Goal: Information Seeking & Learning: Learn about a topic

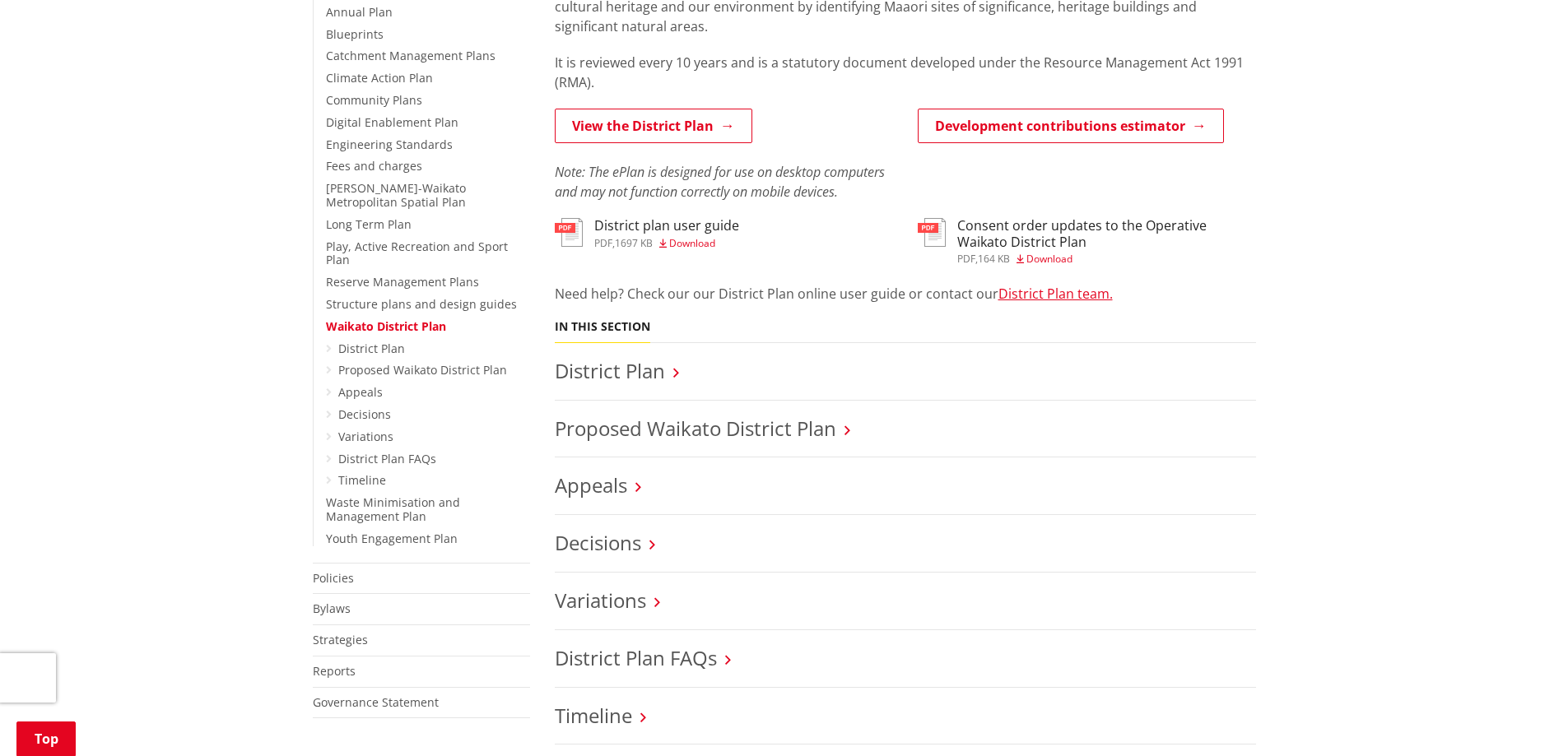
scroll to position [658, 0]
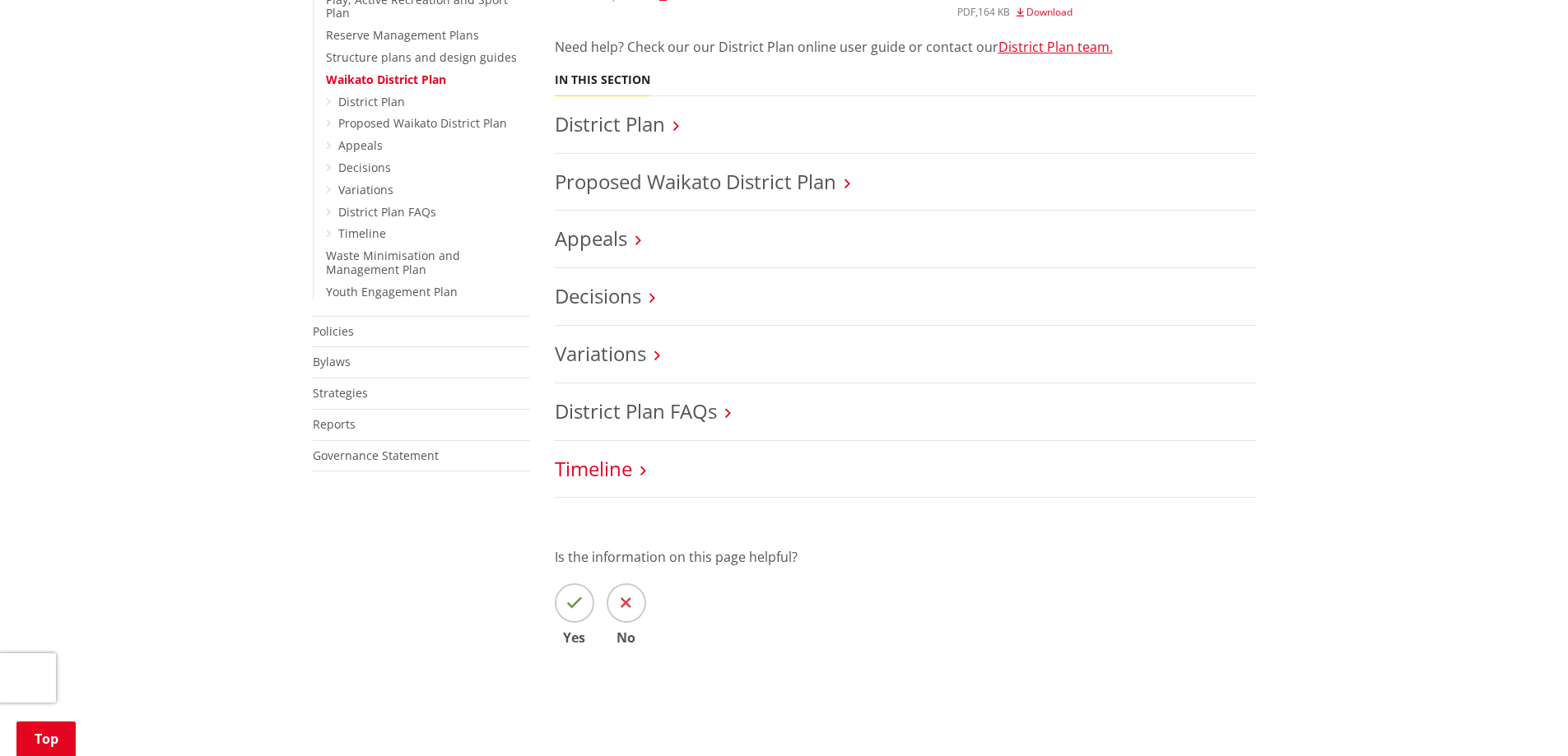
click at [584, 479] on link "Timeline" at bounding box center [594, 468] width 78 height 27
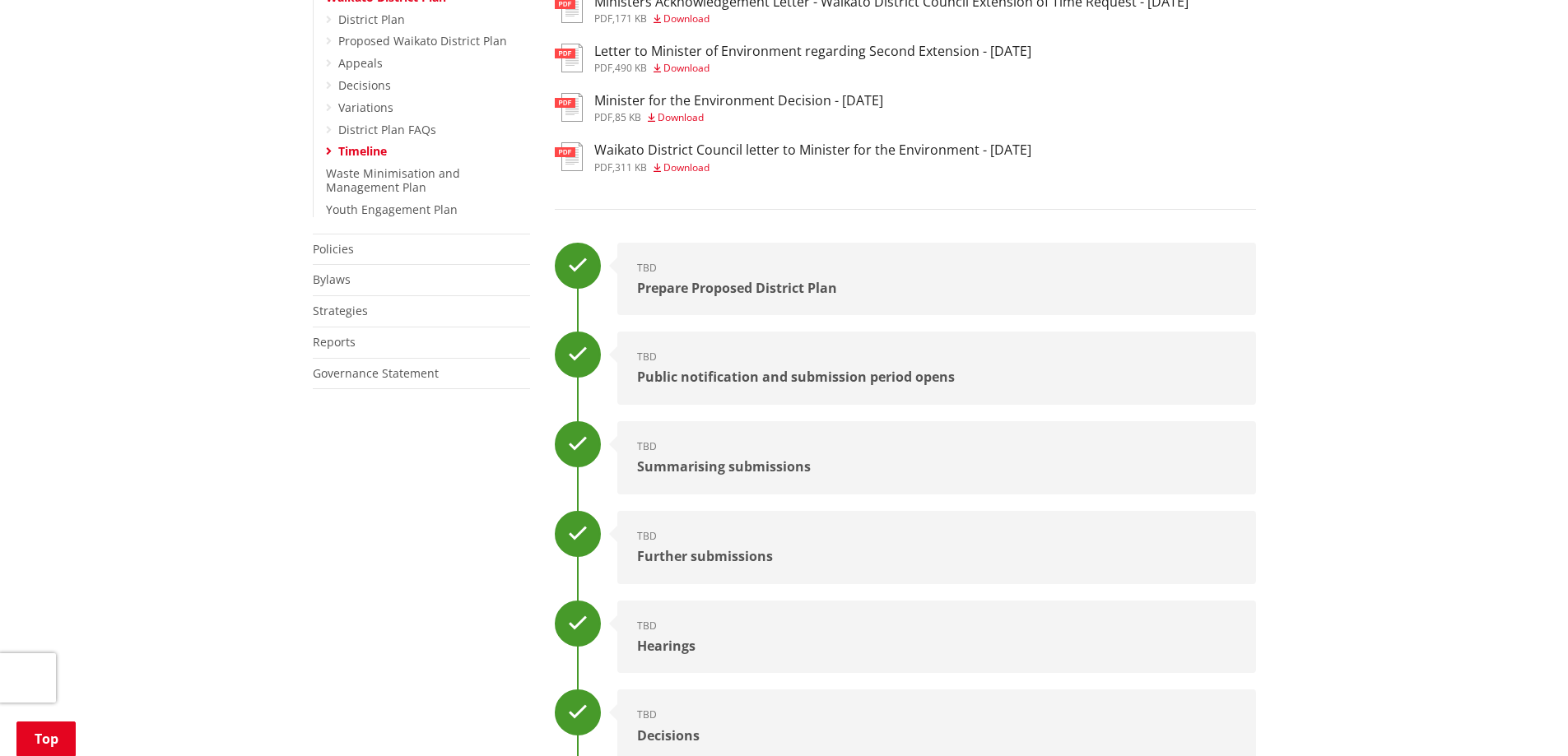
scroll to position [988, 0]
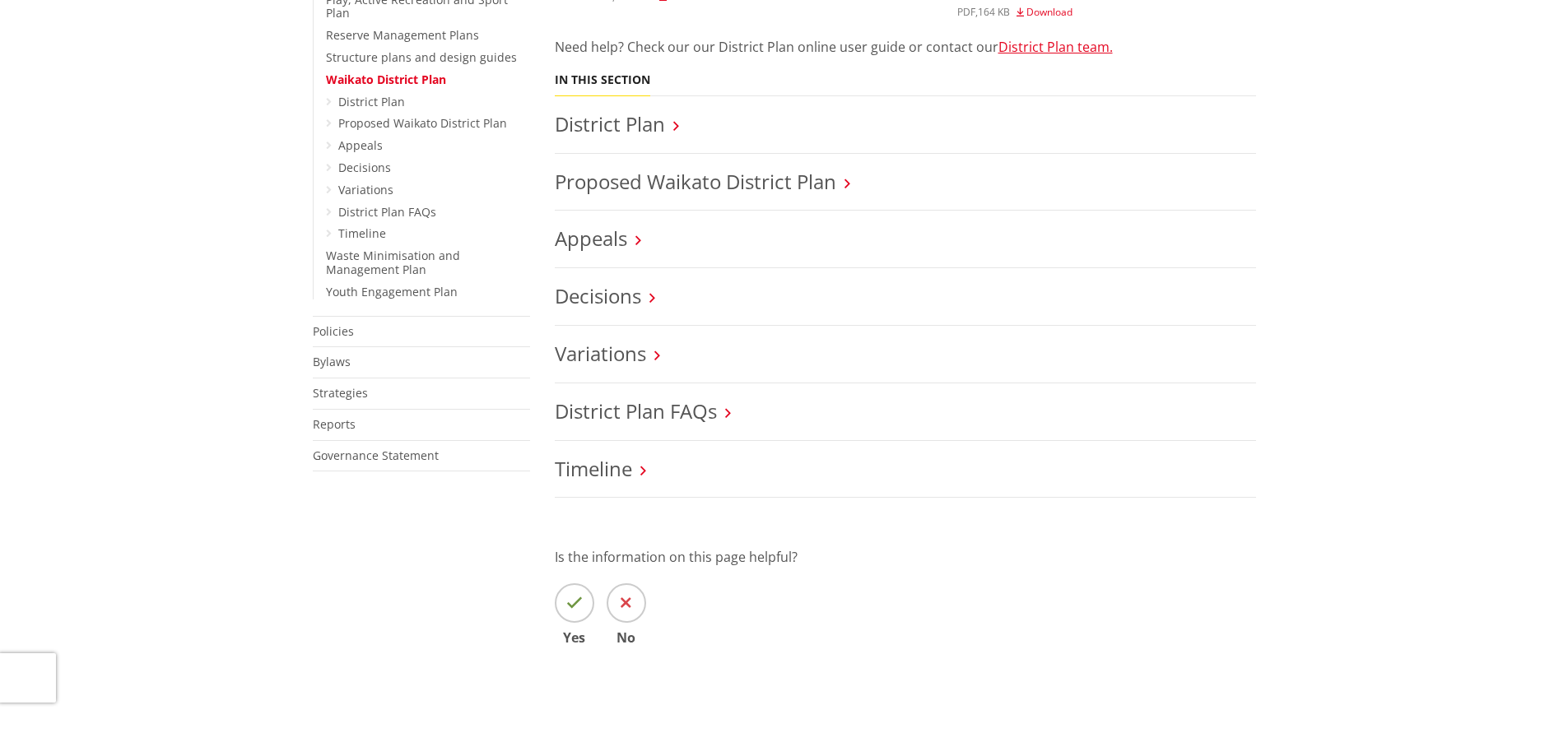
scroll to position [658, 0]
click at [620, 297] on link "Decisions" at bounding box center [598, 296] width 86 height 27
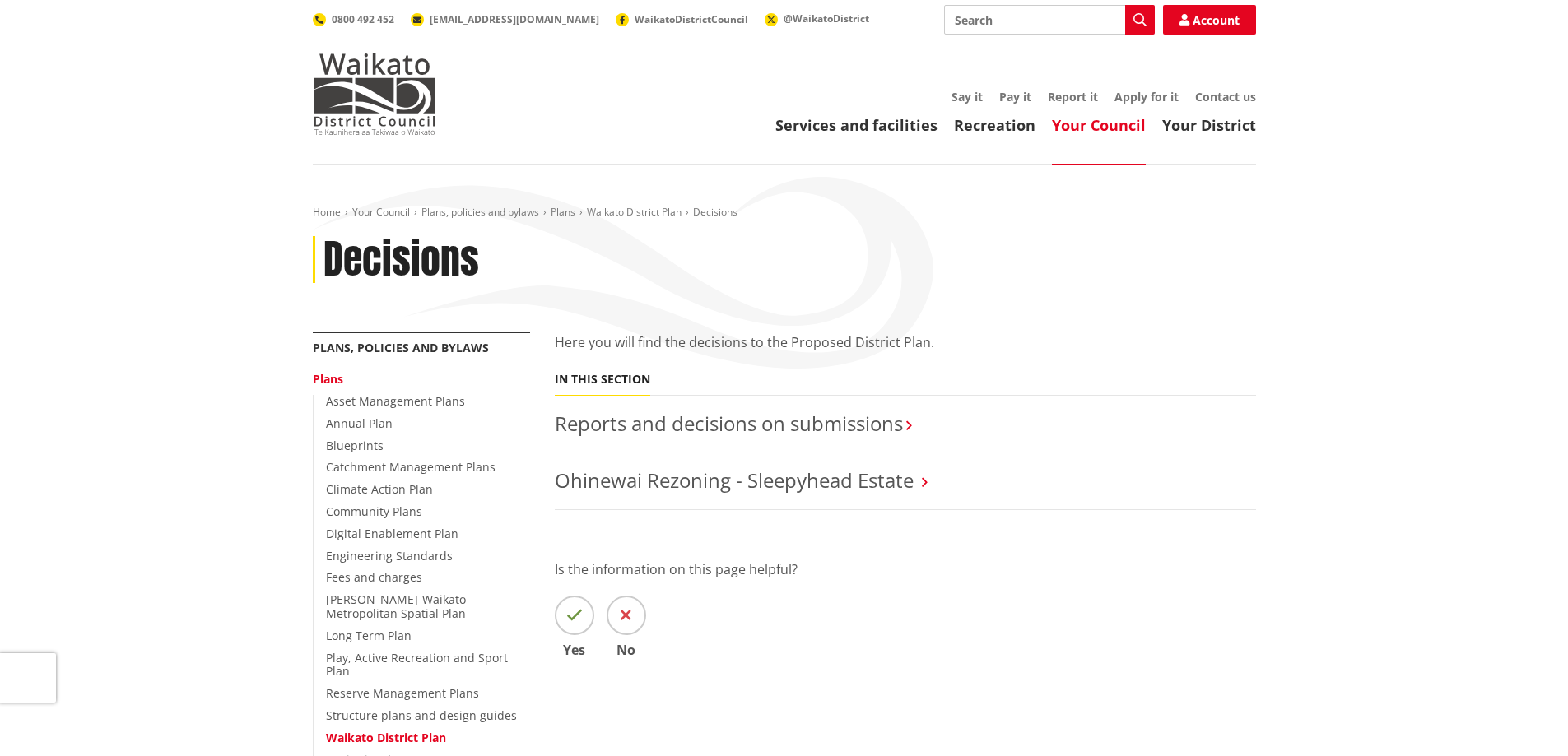
scroll to position [82, 0]
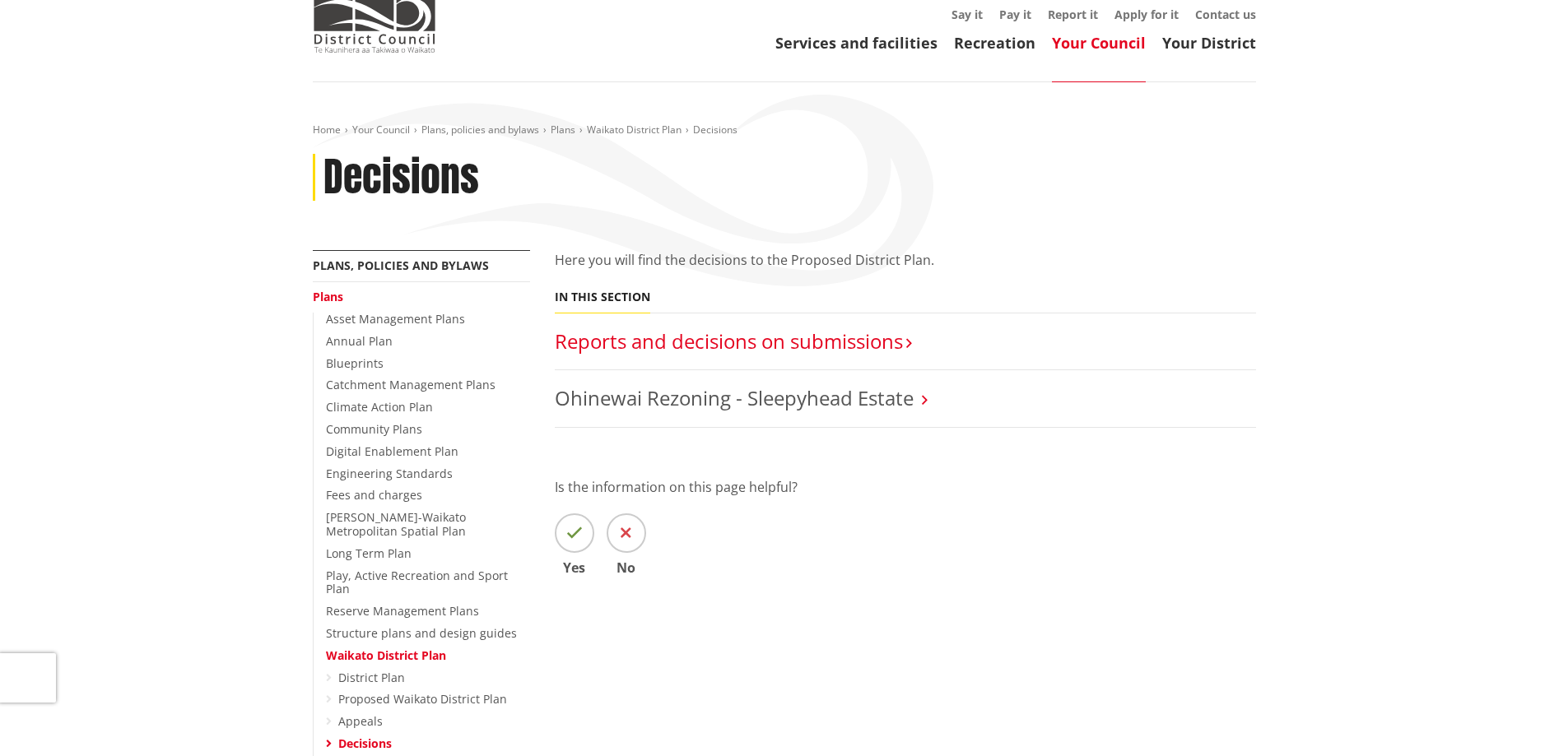
click at [679, 347] on link "Reports and decisions on submissions​" at bounding box center [729, 341] width 348 height 27
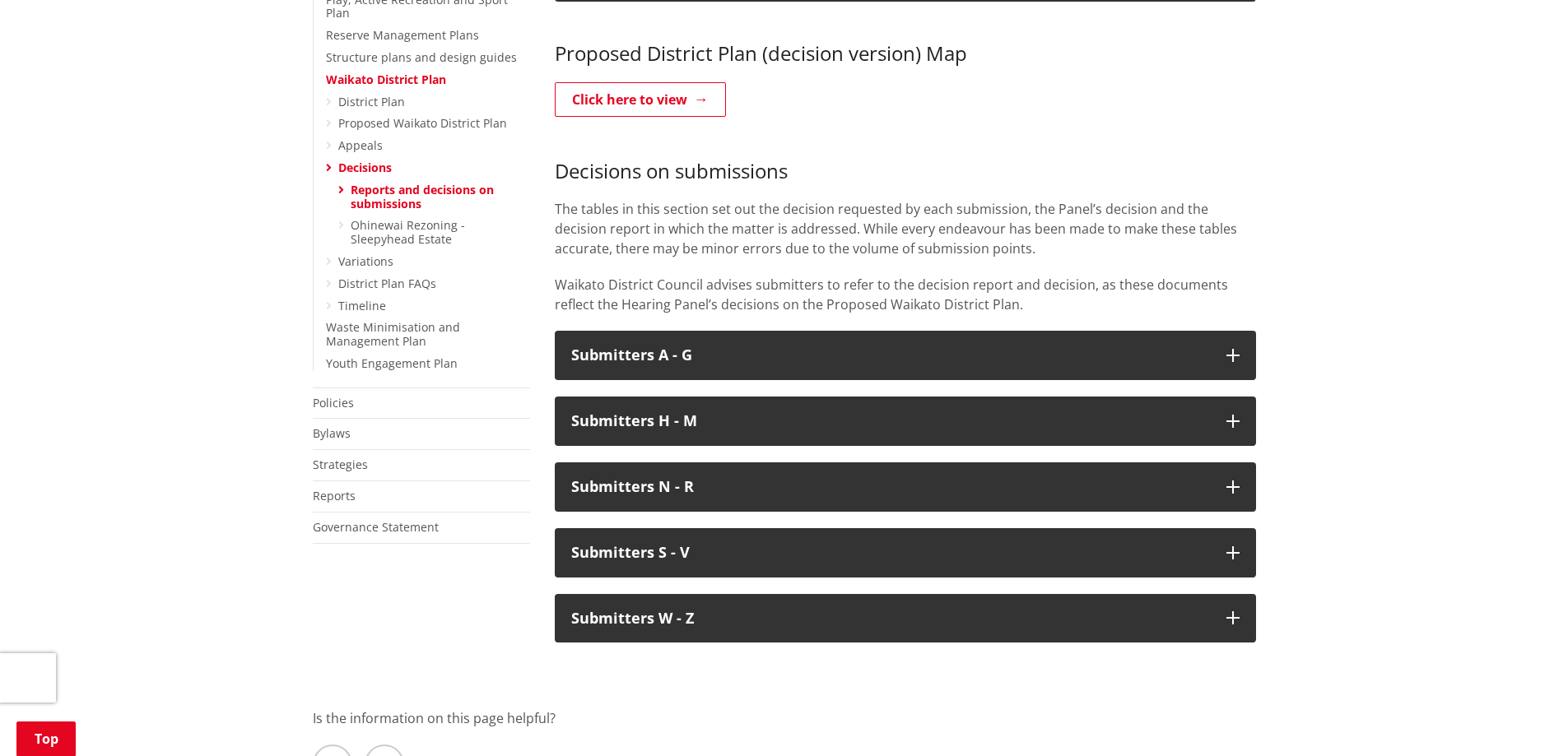
scroll to position [741, 0]
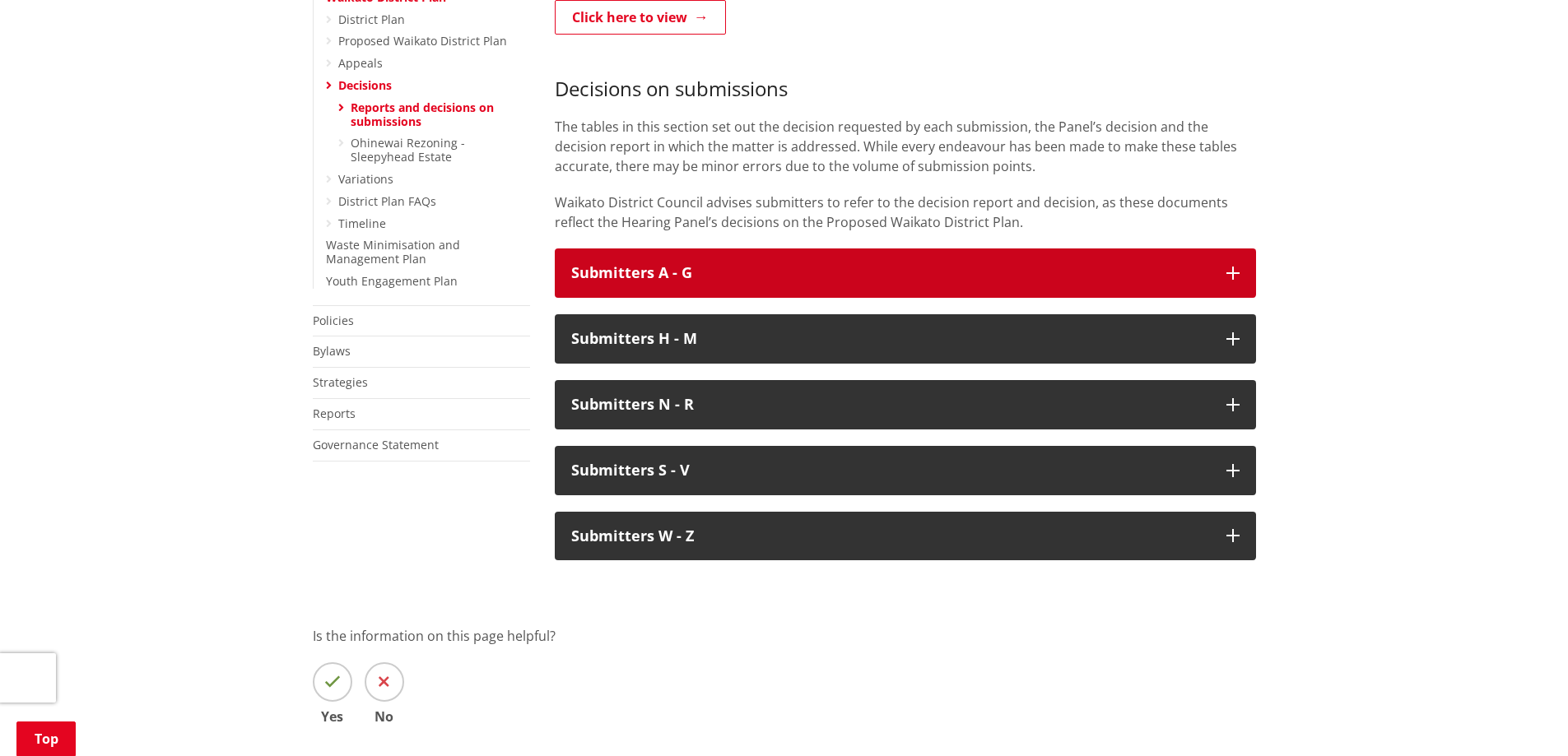
click at [1238, 253] on button "Submitters A - G" at bounding box center [906, 274] width 702 height 50
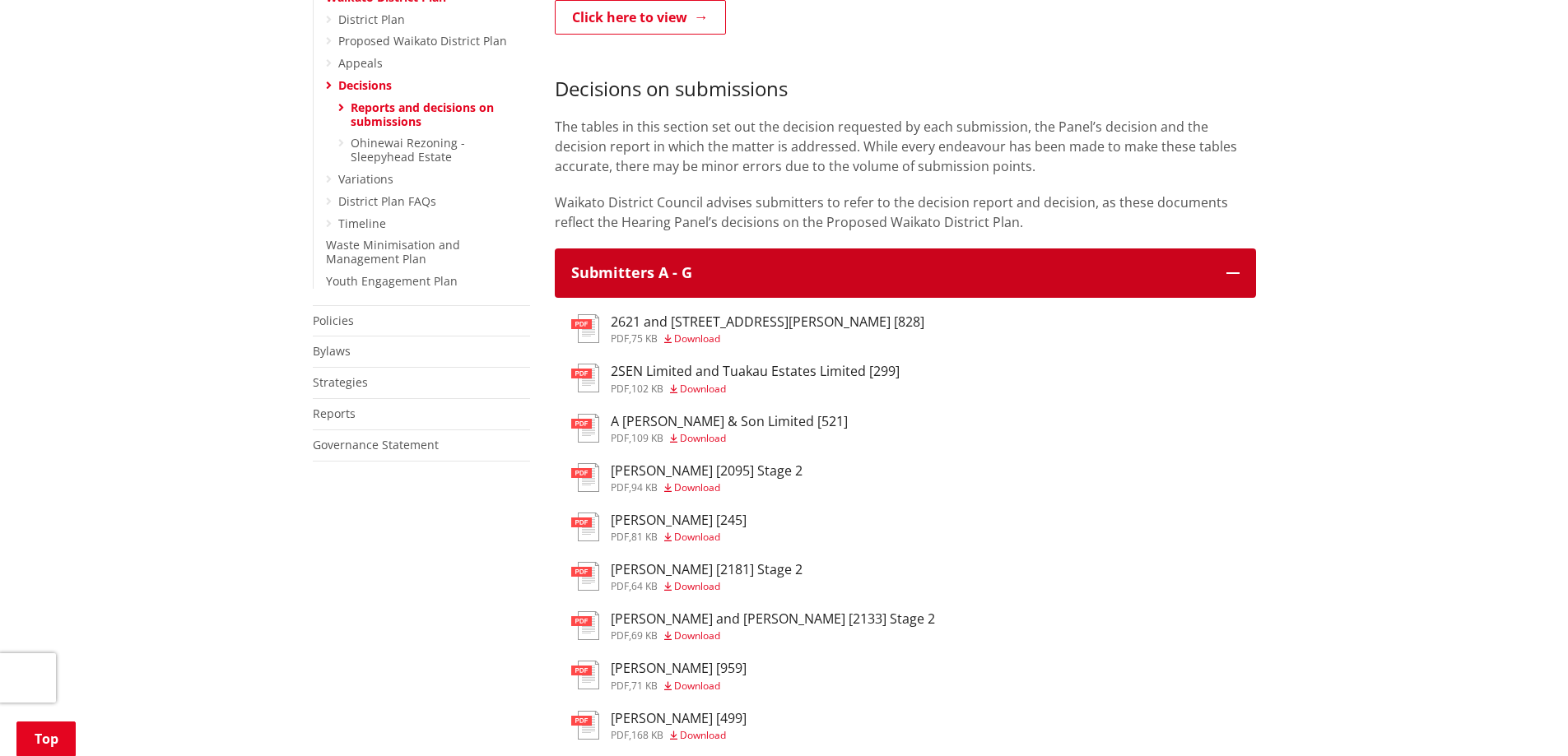
click at [1238, 253] on button "Submitters A - G" at bounding box center [906, 274] width 702 height 50
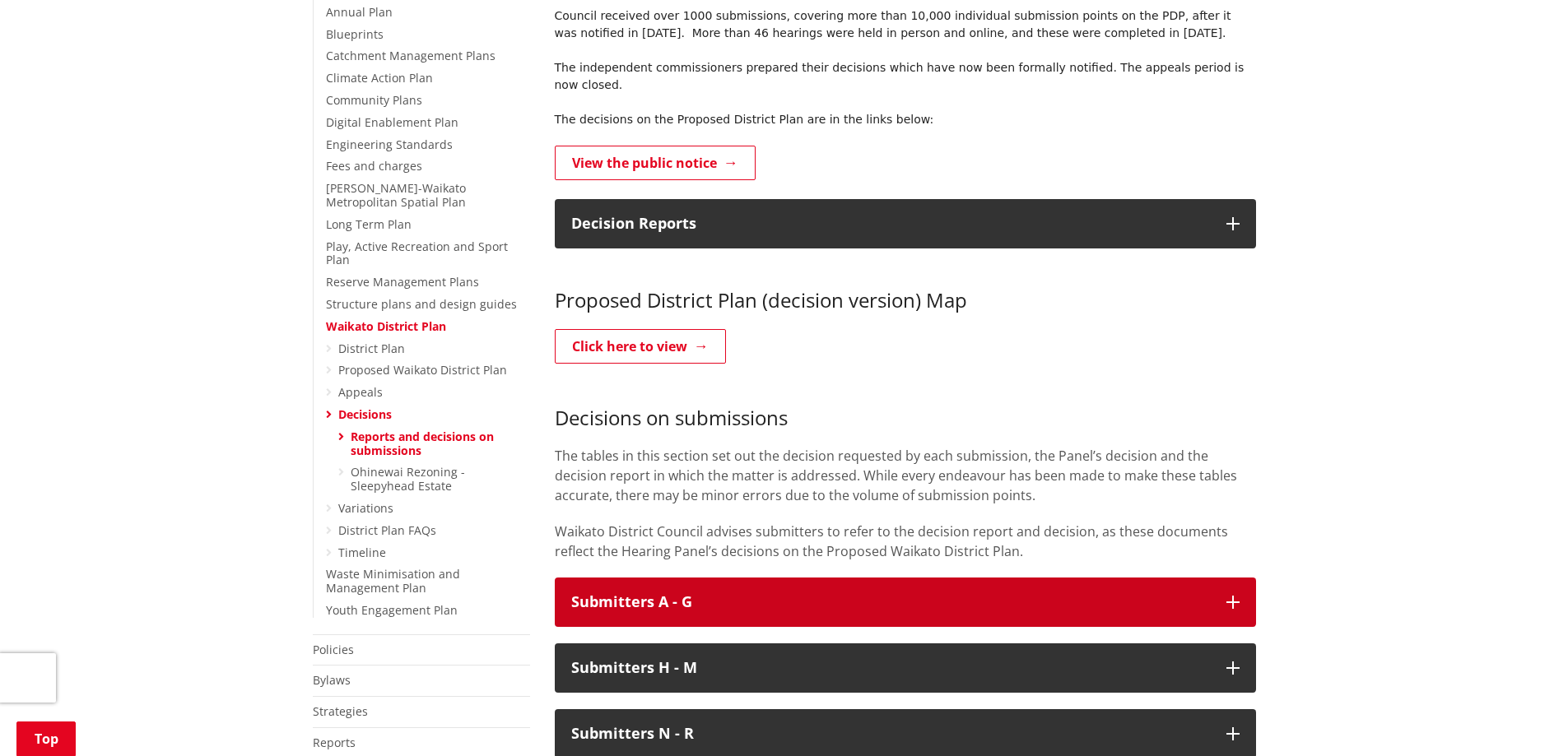
scroll to position [329, 0]
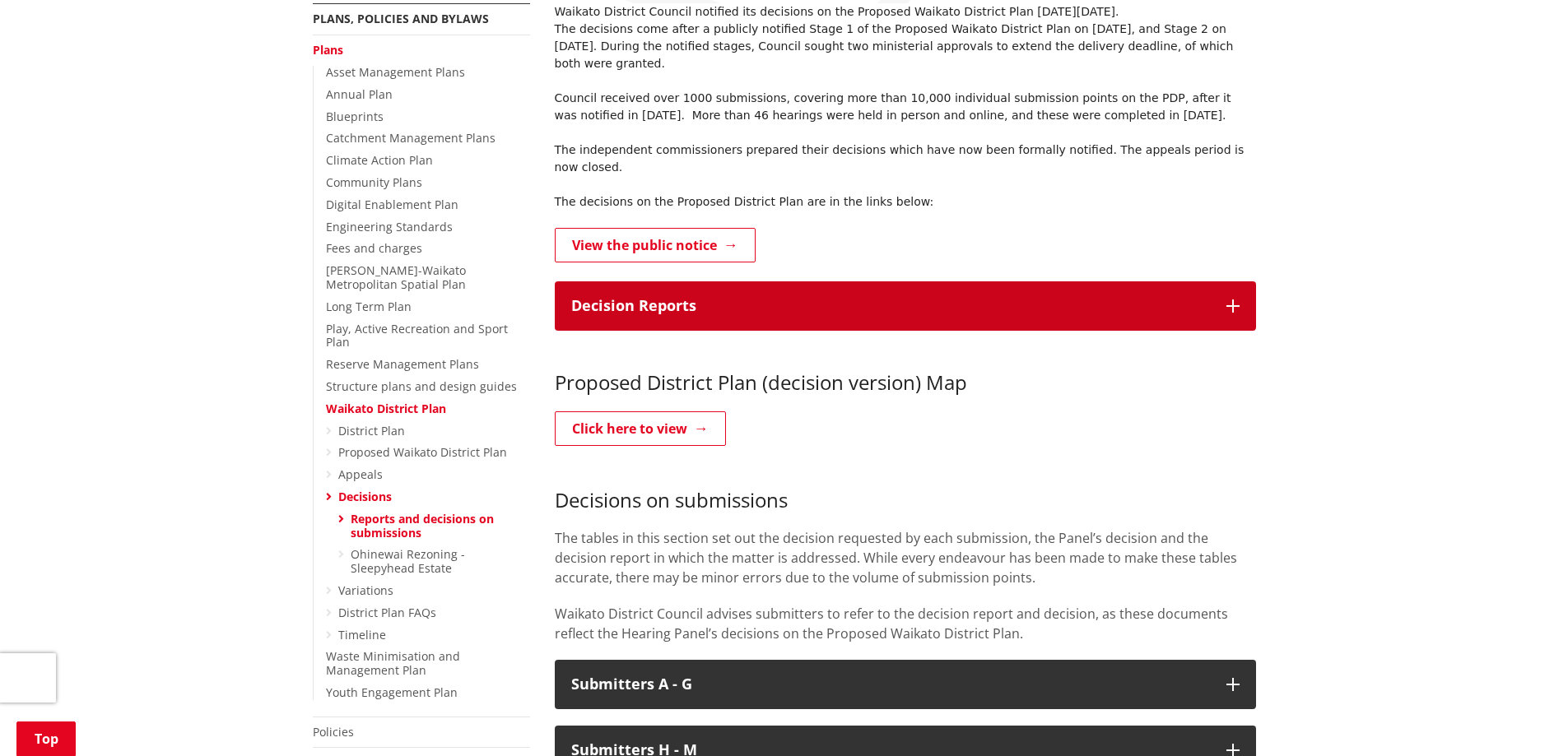
click at [1241, 281] on button "Decision Reports" at bounding box center [906, 306] width 702 height 50
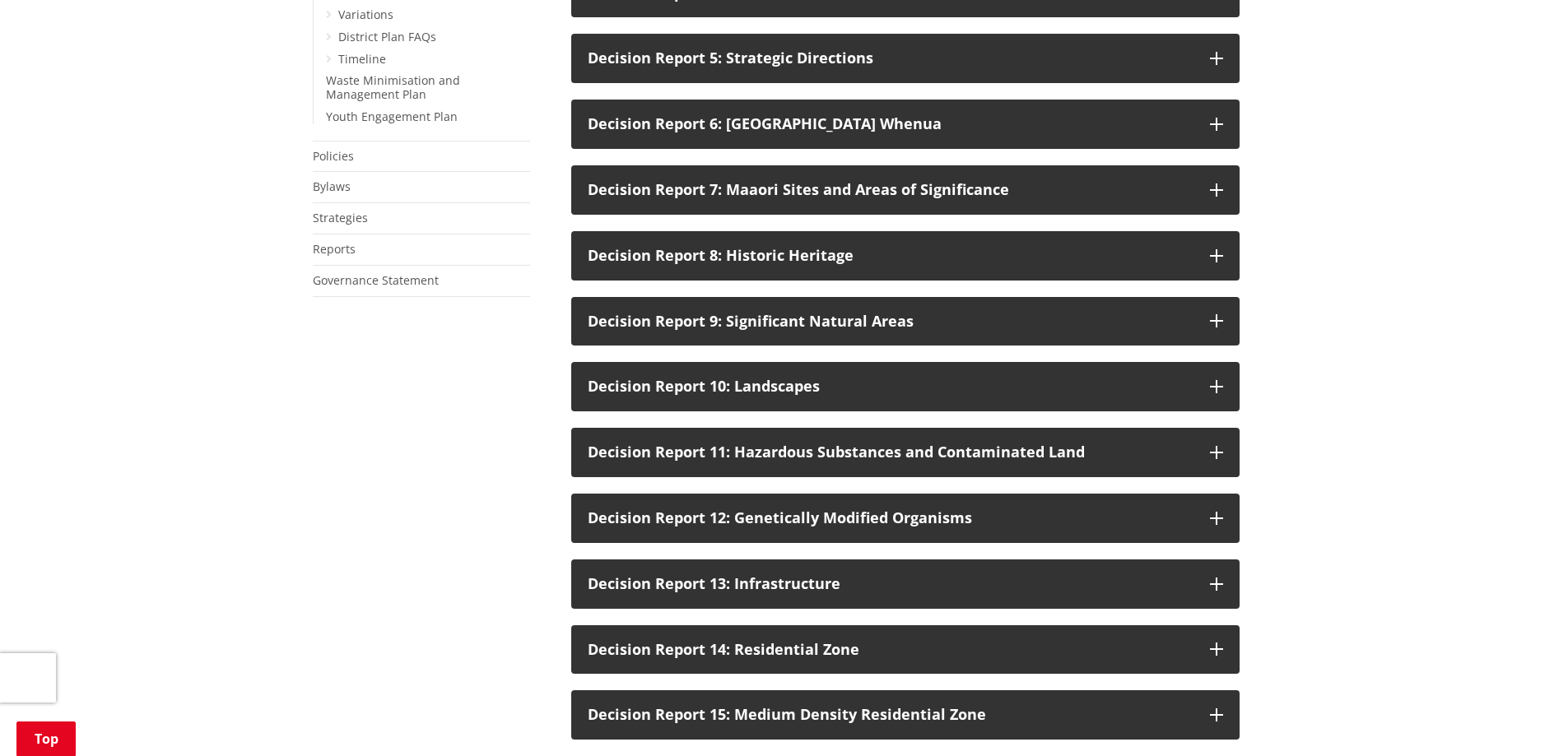
scroll to position [1070, 0]
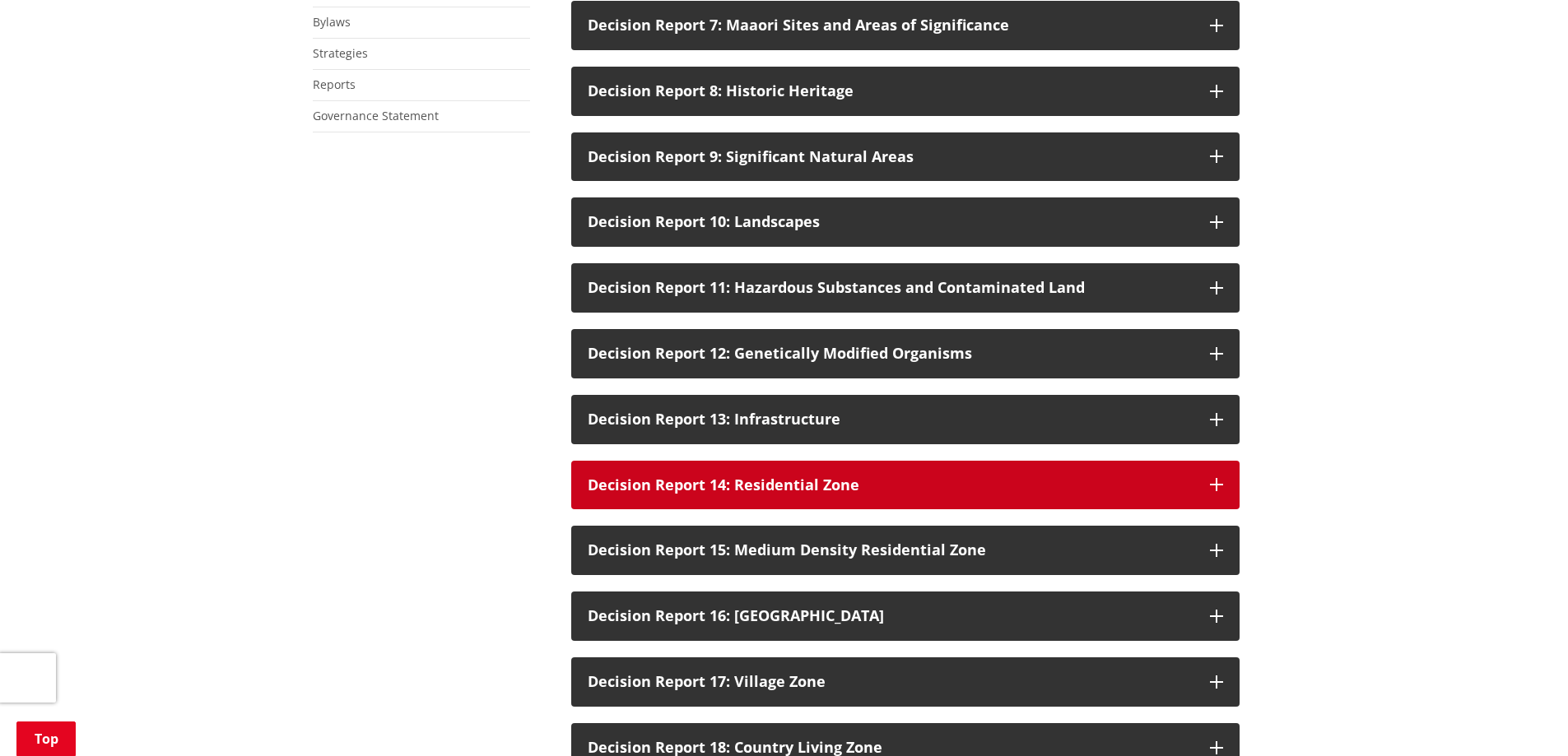
click at [1218, 478] on icon "button" at bounding box center [1217, 485] width 13 height 13
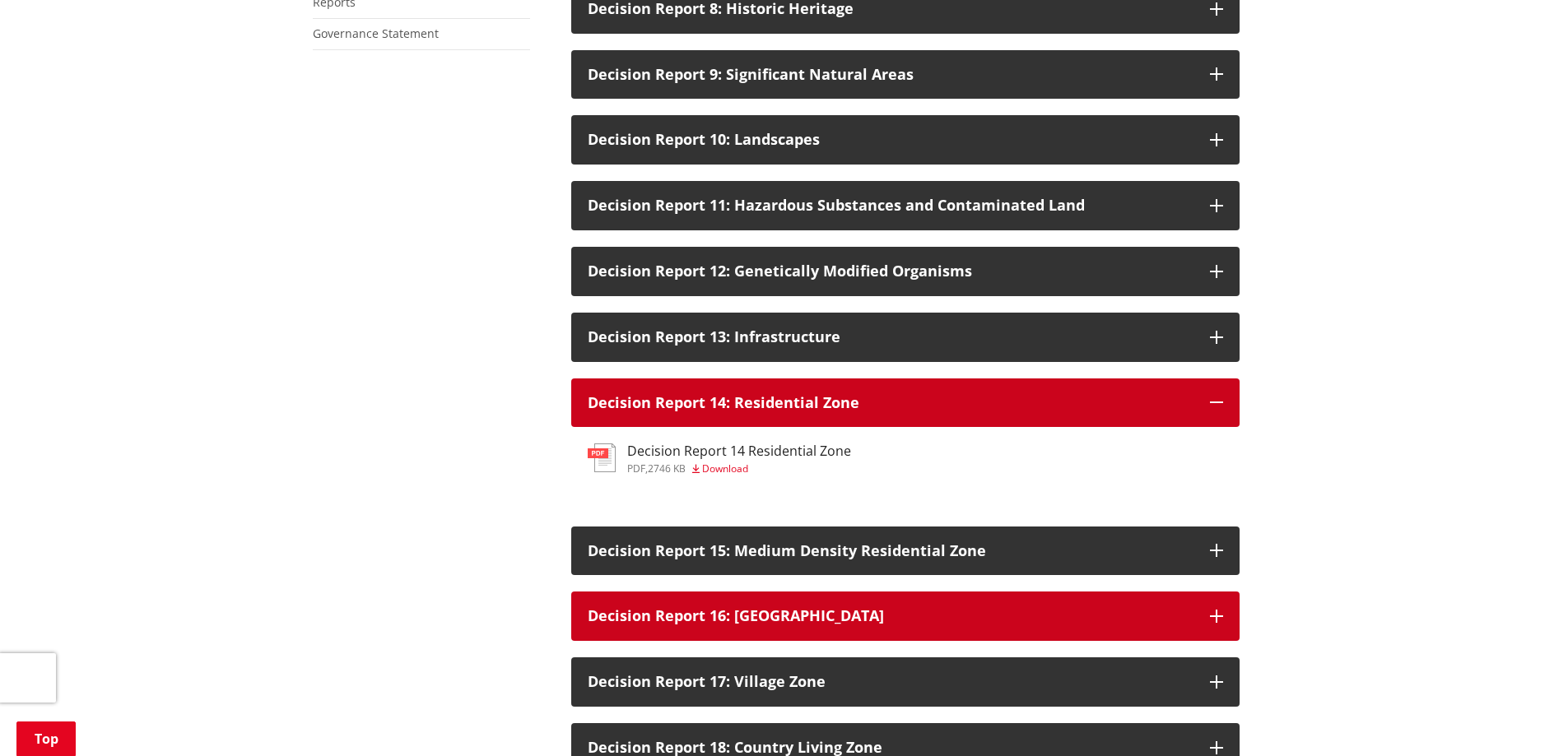
scroll to position [1234, 0]
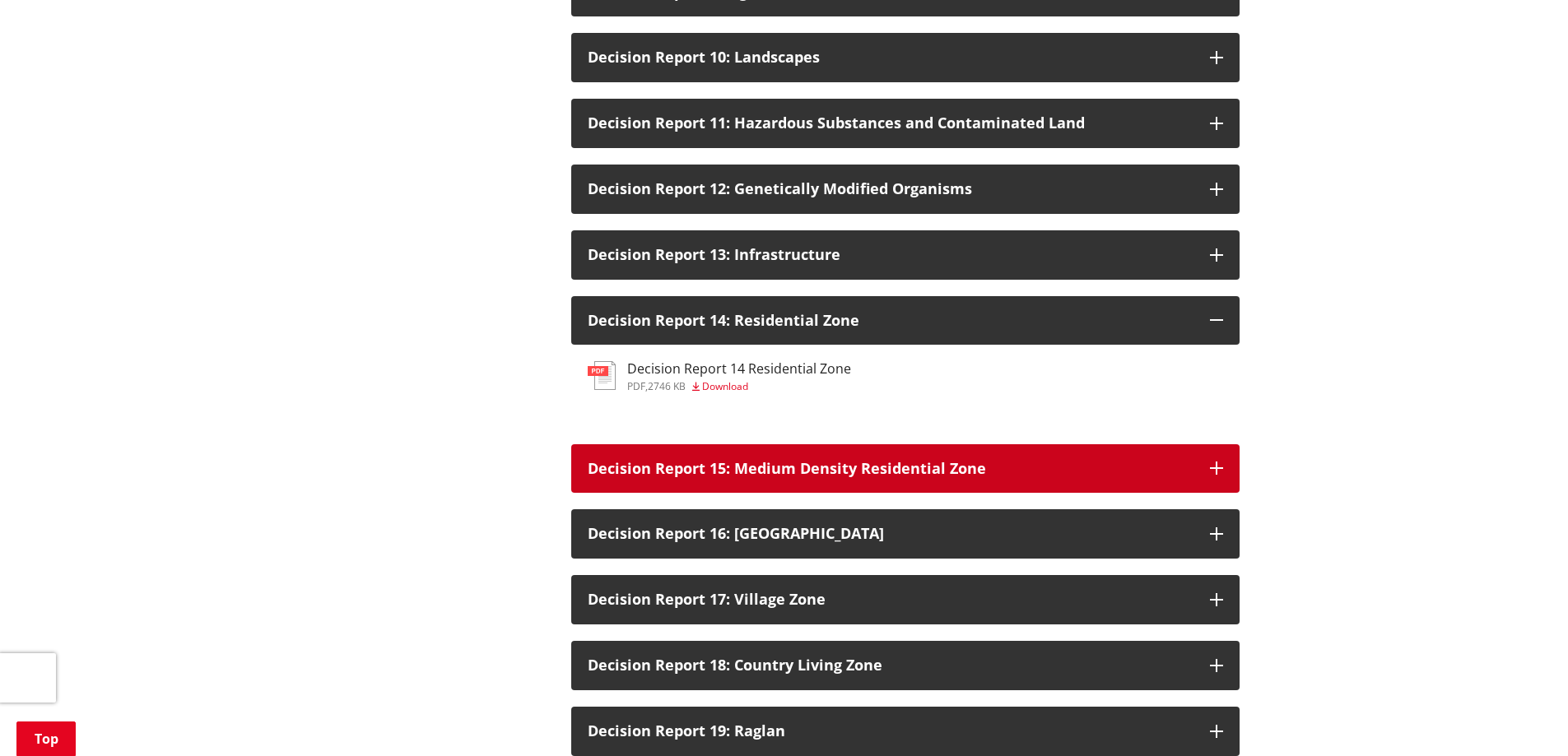
click at [1221, 461] on icon "button" at bounding box center [1217, 468] width 13 height 13
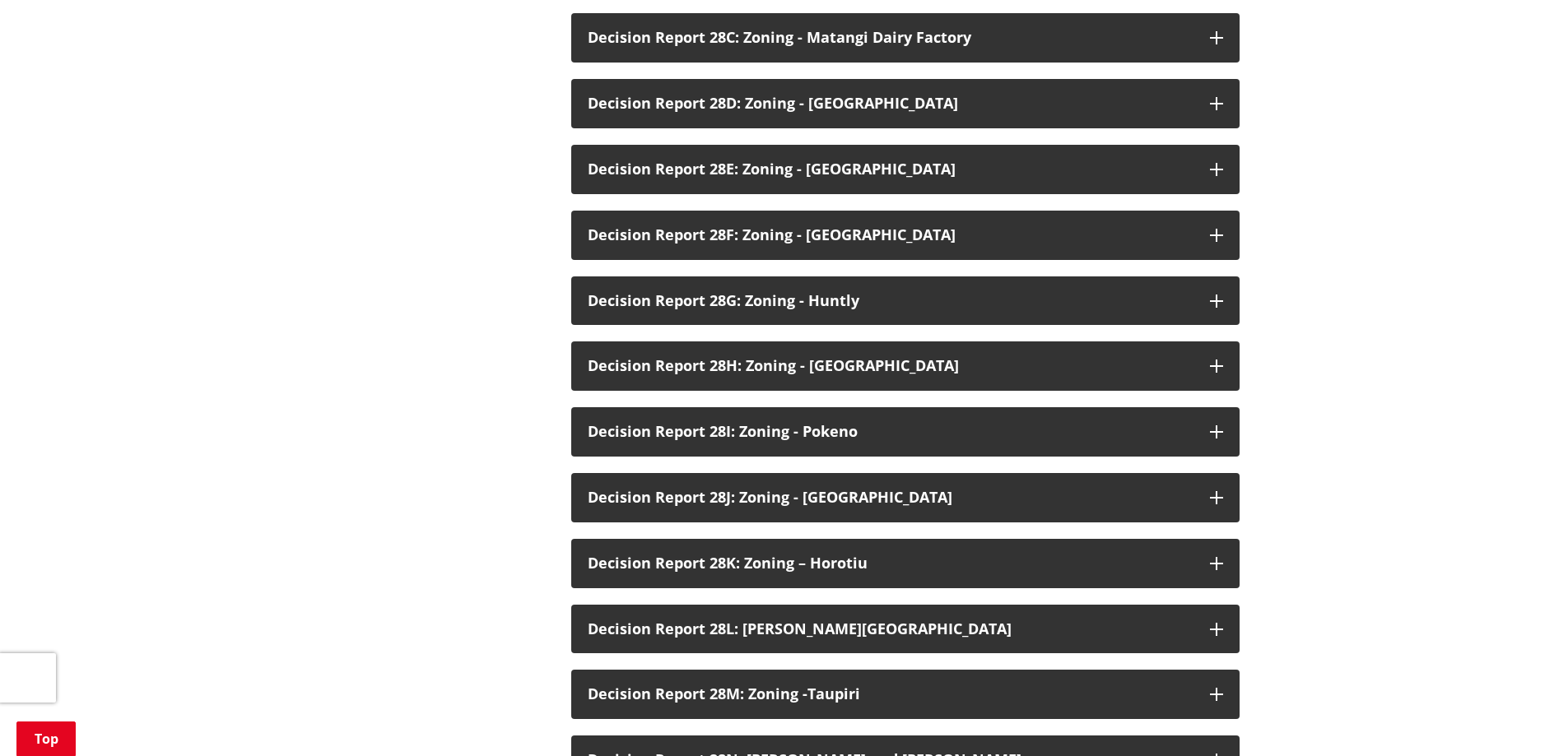
scroll to position [2716, 0]
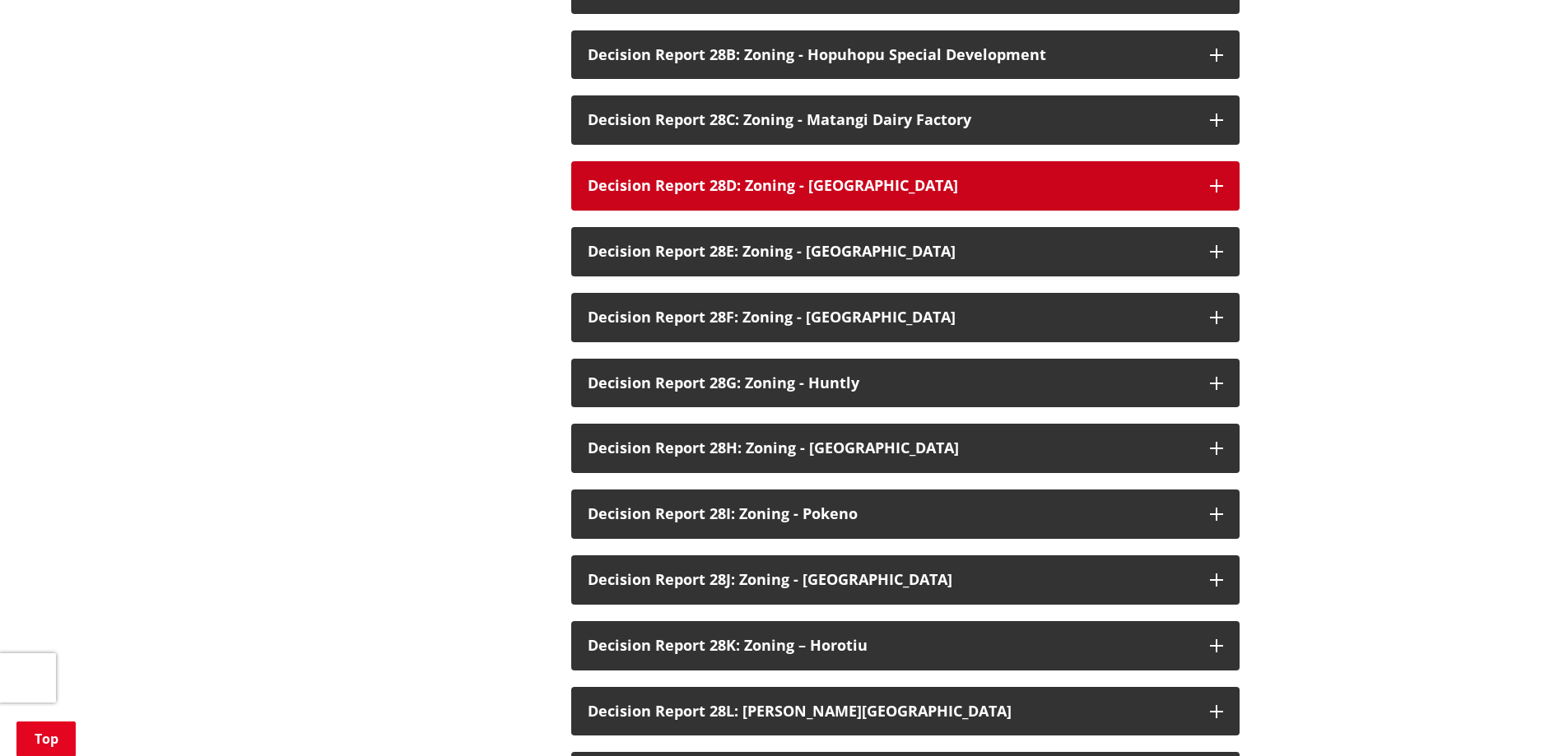
click at [1226, 162] on button "Decision Report 28D: Zoning - Tuakau" at bounding box center [906, 187] width 668 height 50
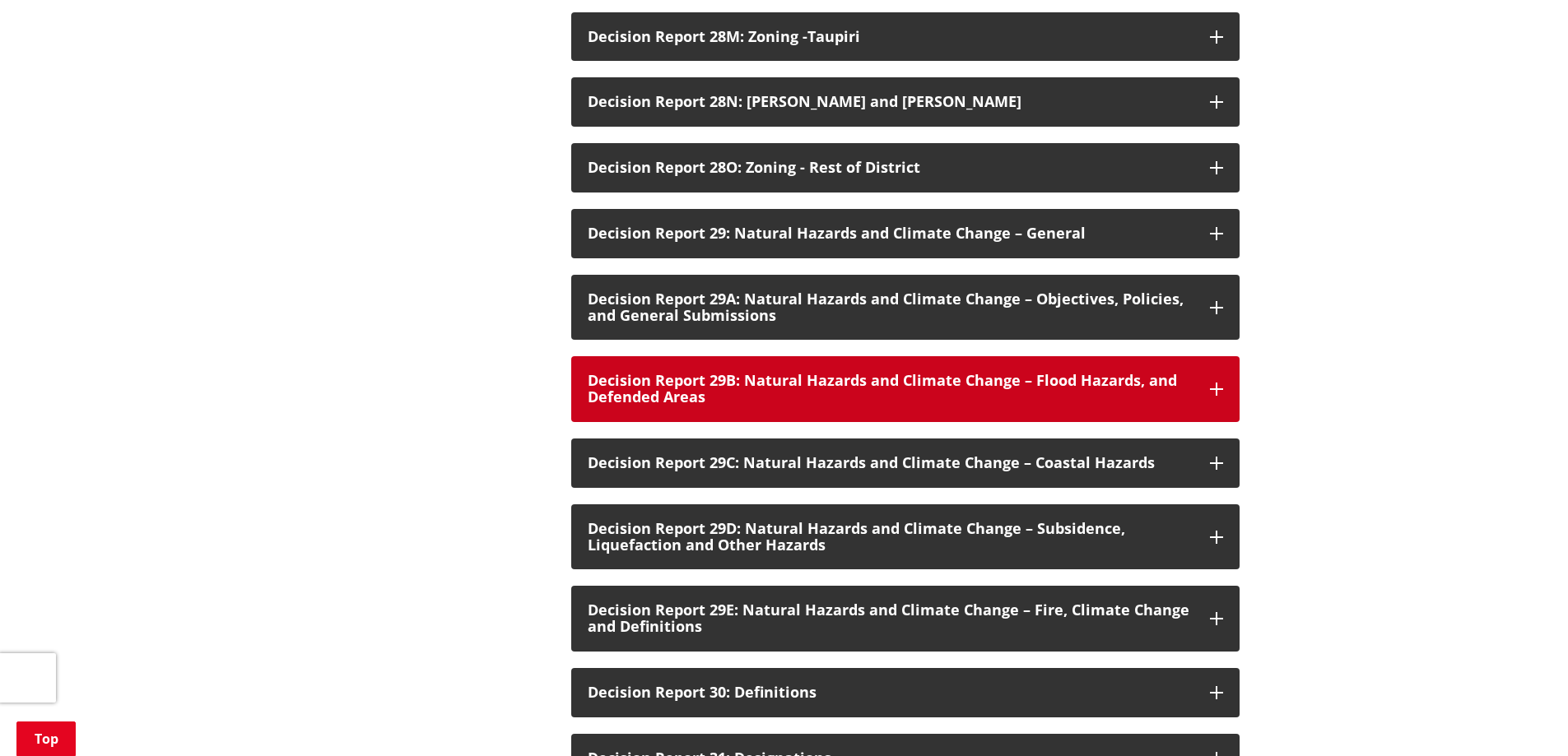
scroll to position [3620, 0]
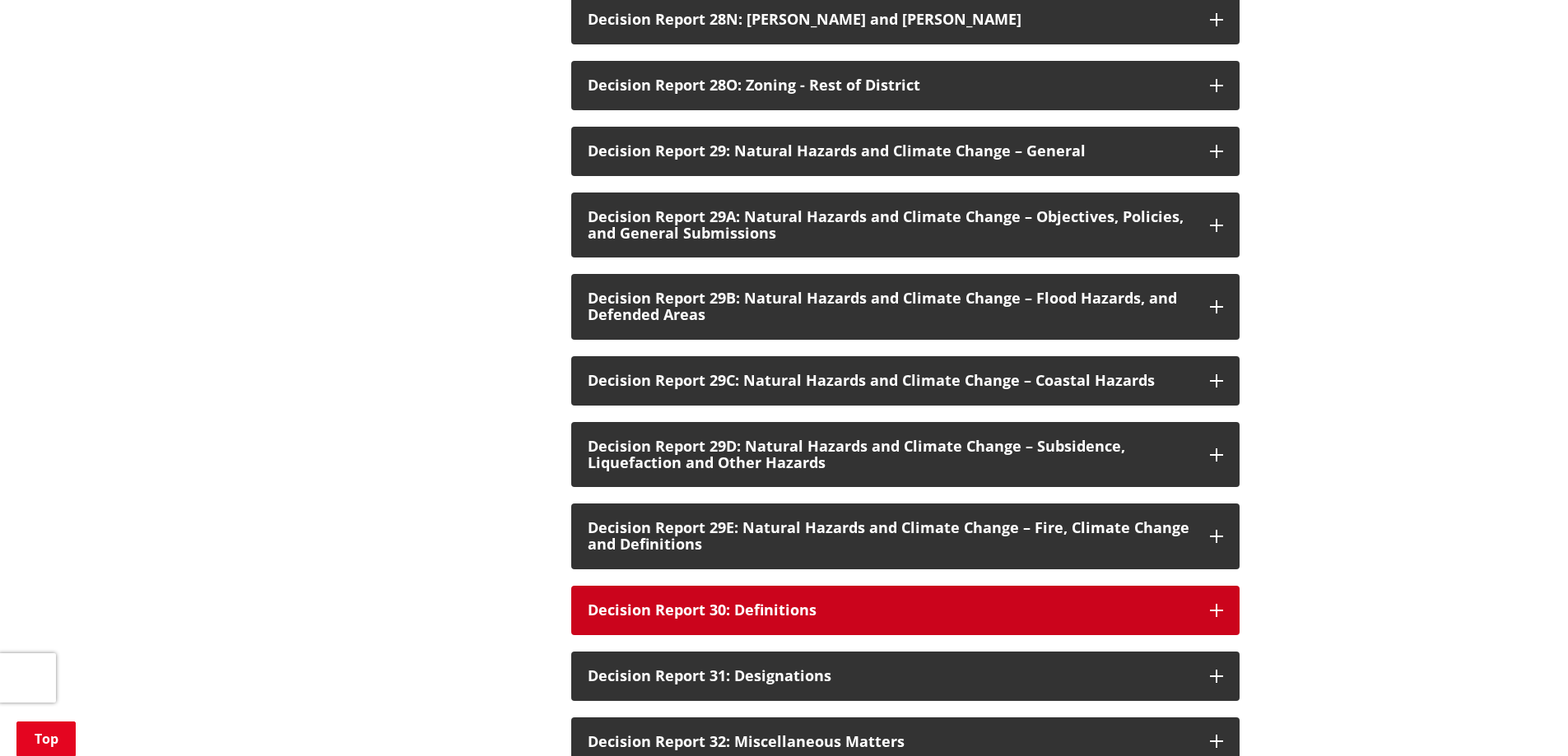
click at [1212, 604] on icon "button" at bounding box center [1217, 611] width 13 height 13
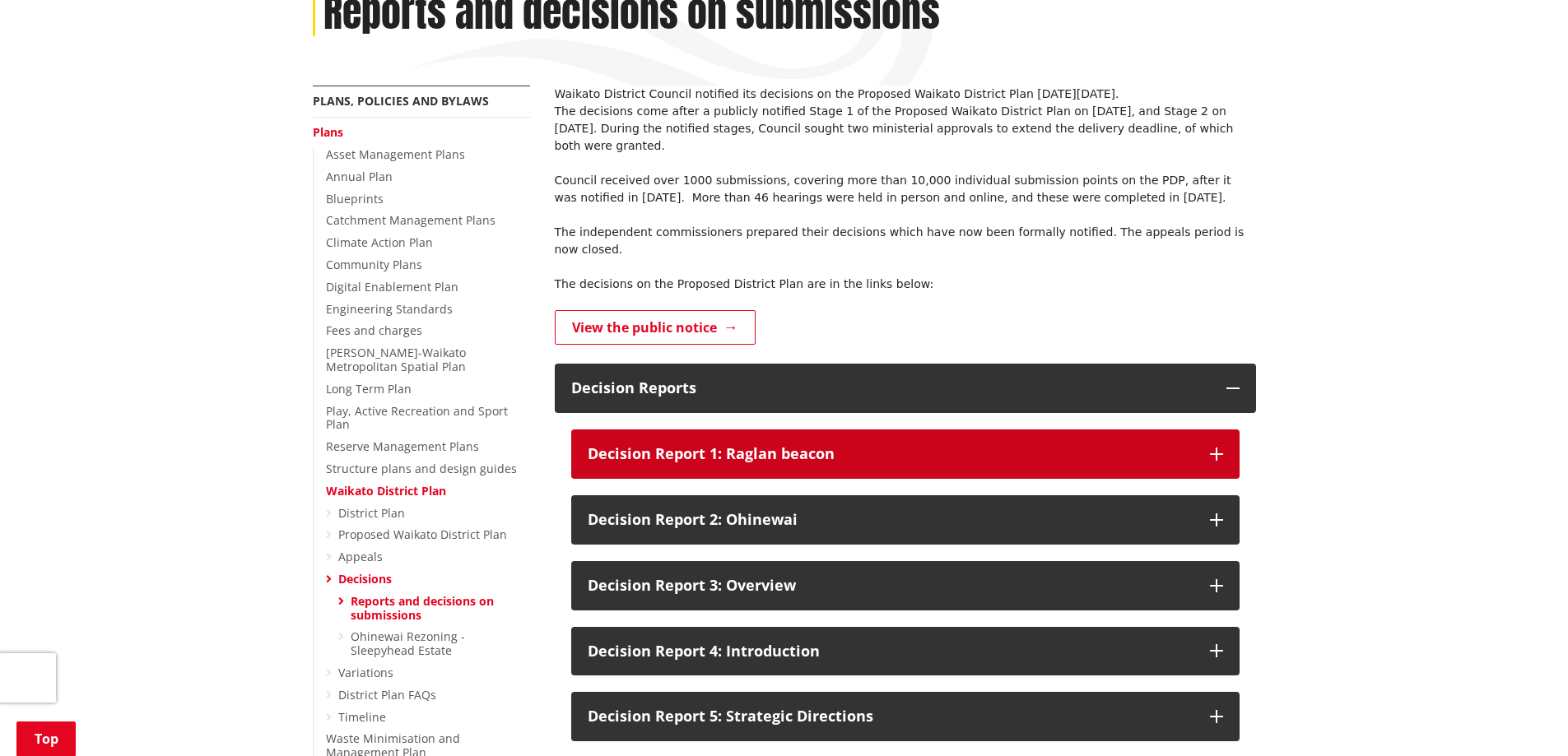
scroll to position [329, 0]
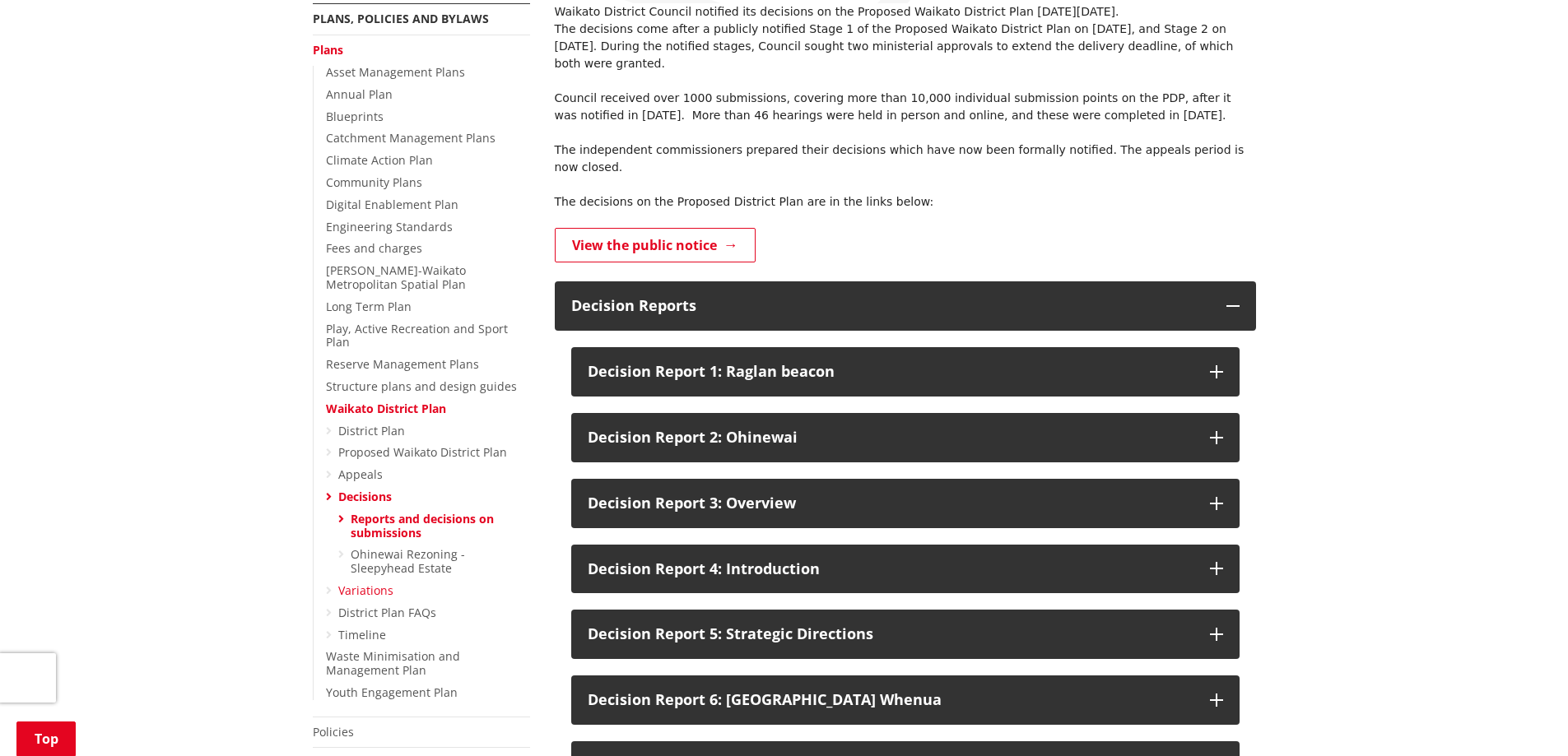
click at [354, 583] on link "Variations" at bounding box center [366, 590] width 56 height 15
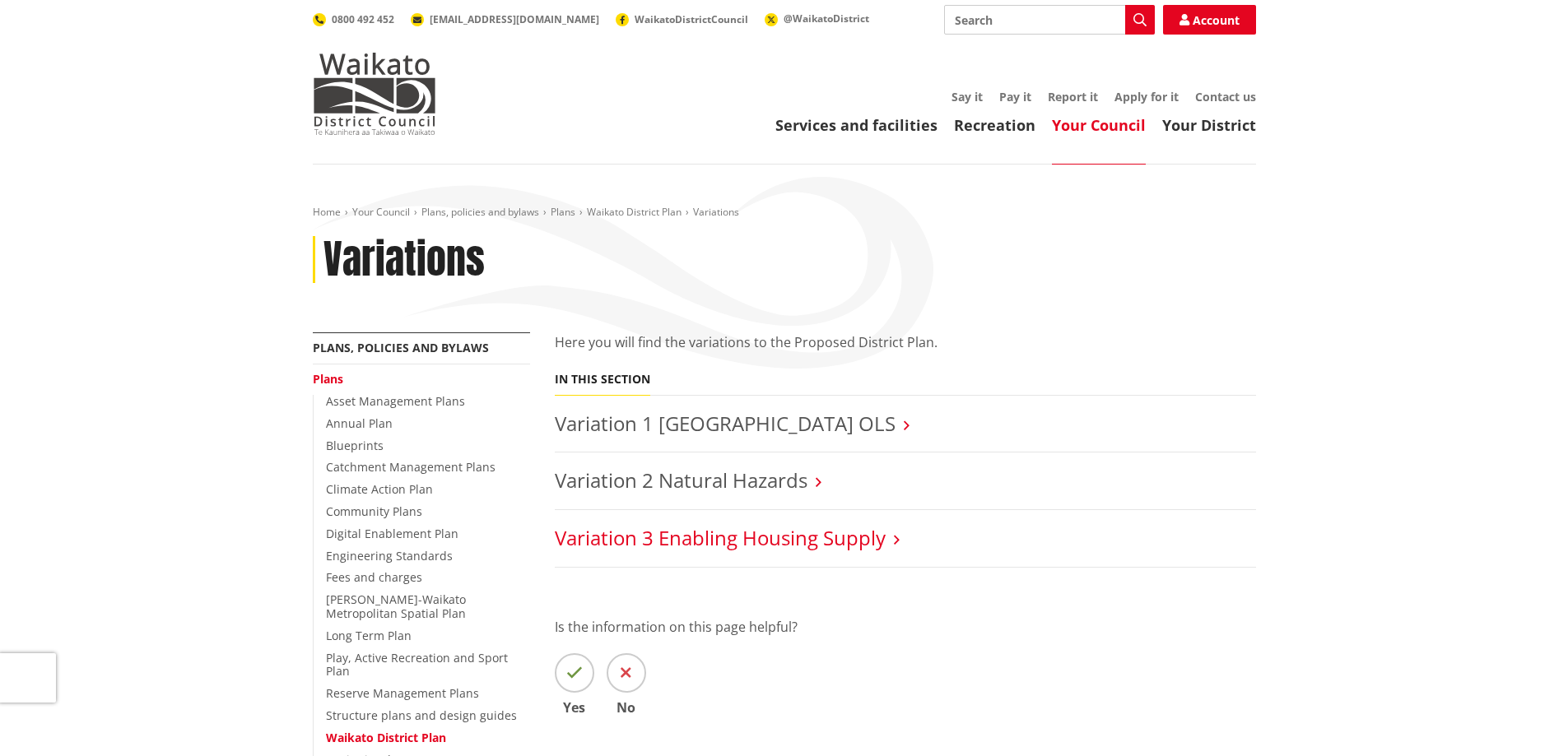
click at [789, 528] on link "Variation 3 Enabling Housing Supply" at bounding box center [721, 538] width 331 height 27
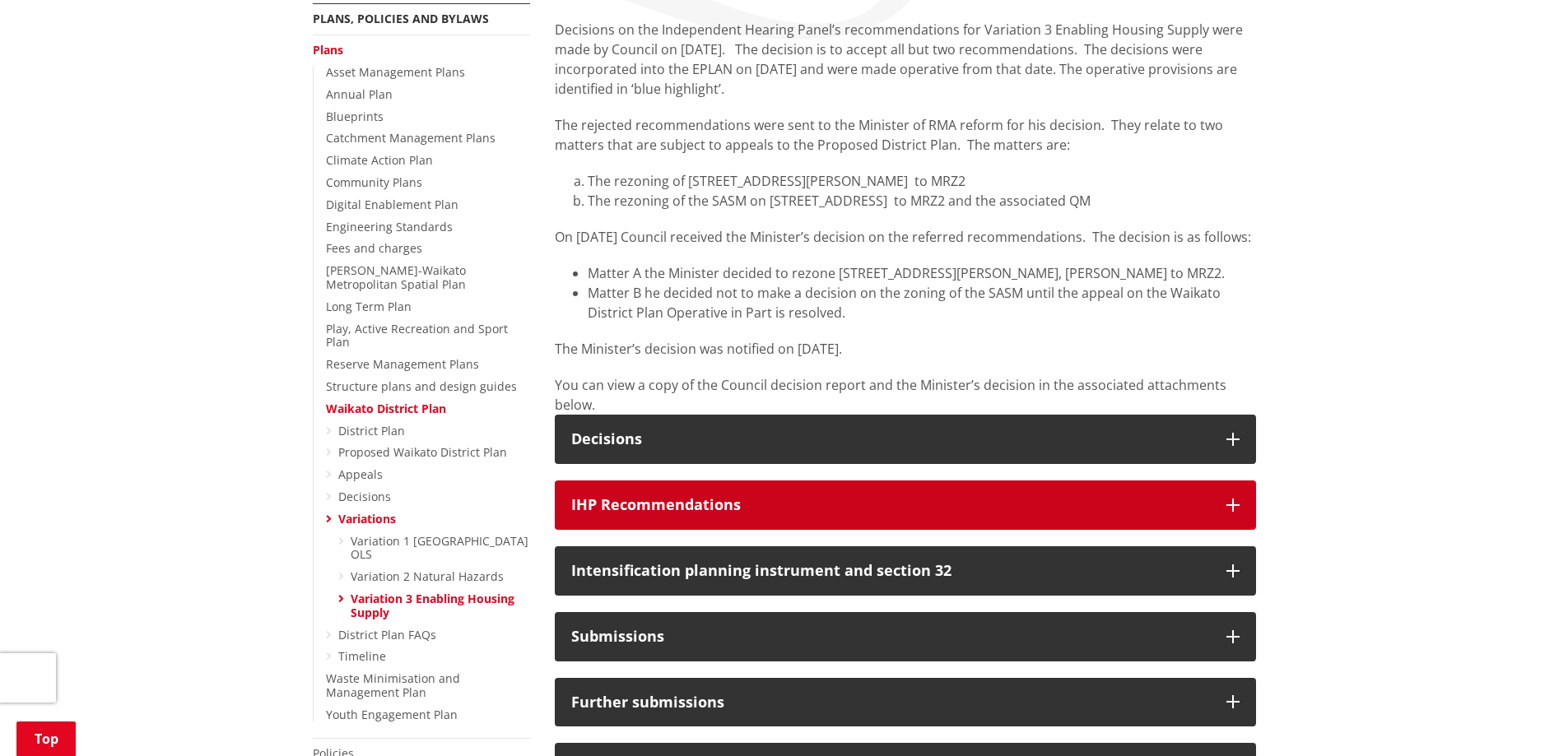
scroll to position [494, 0]
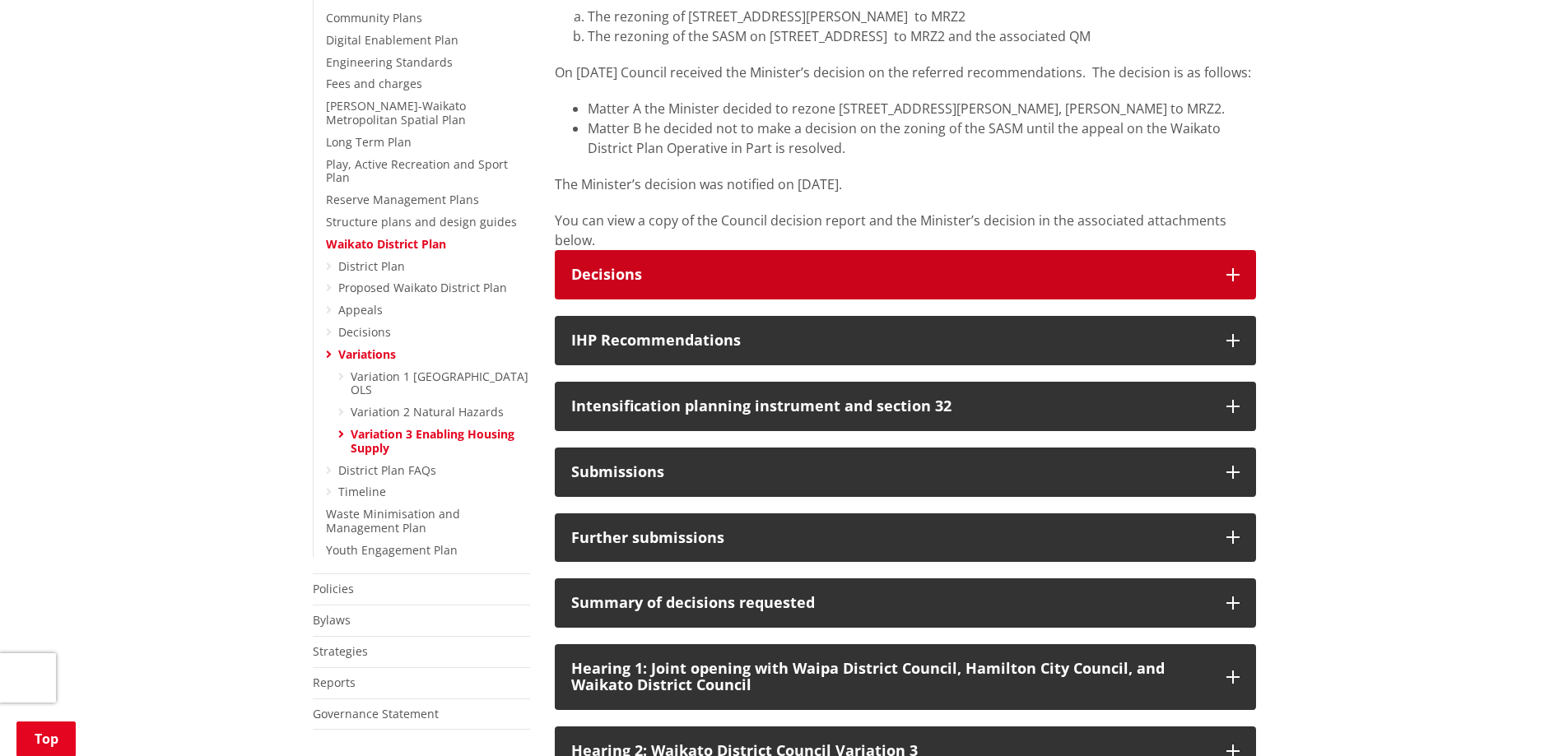
click at [1066, 283] on div "Decisions" at bounding box center [890, 275] width 638 height 16
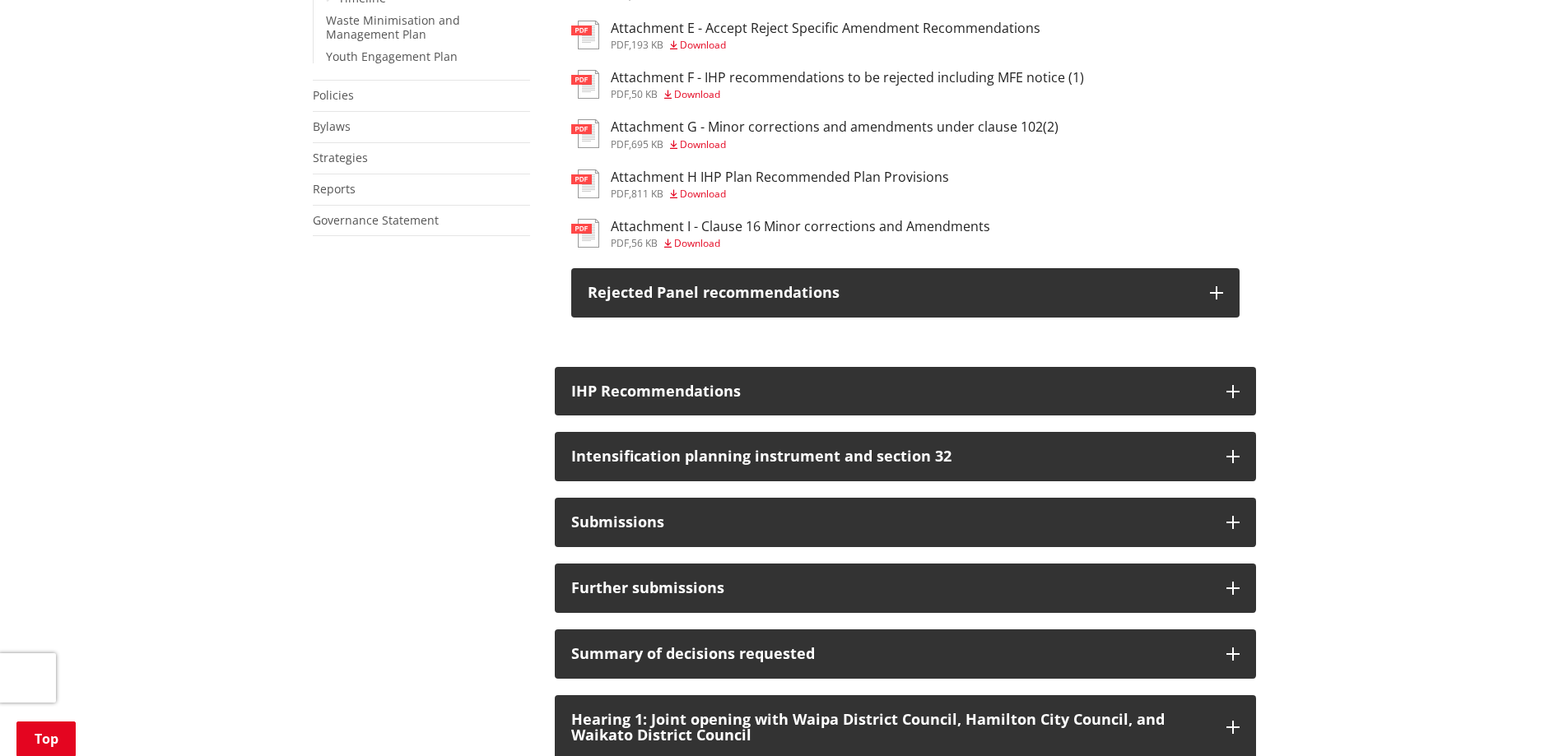
scroll to position [1152, 0]
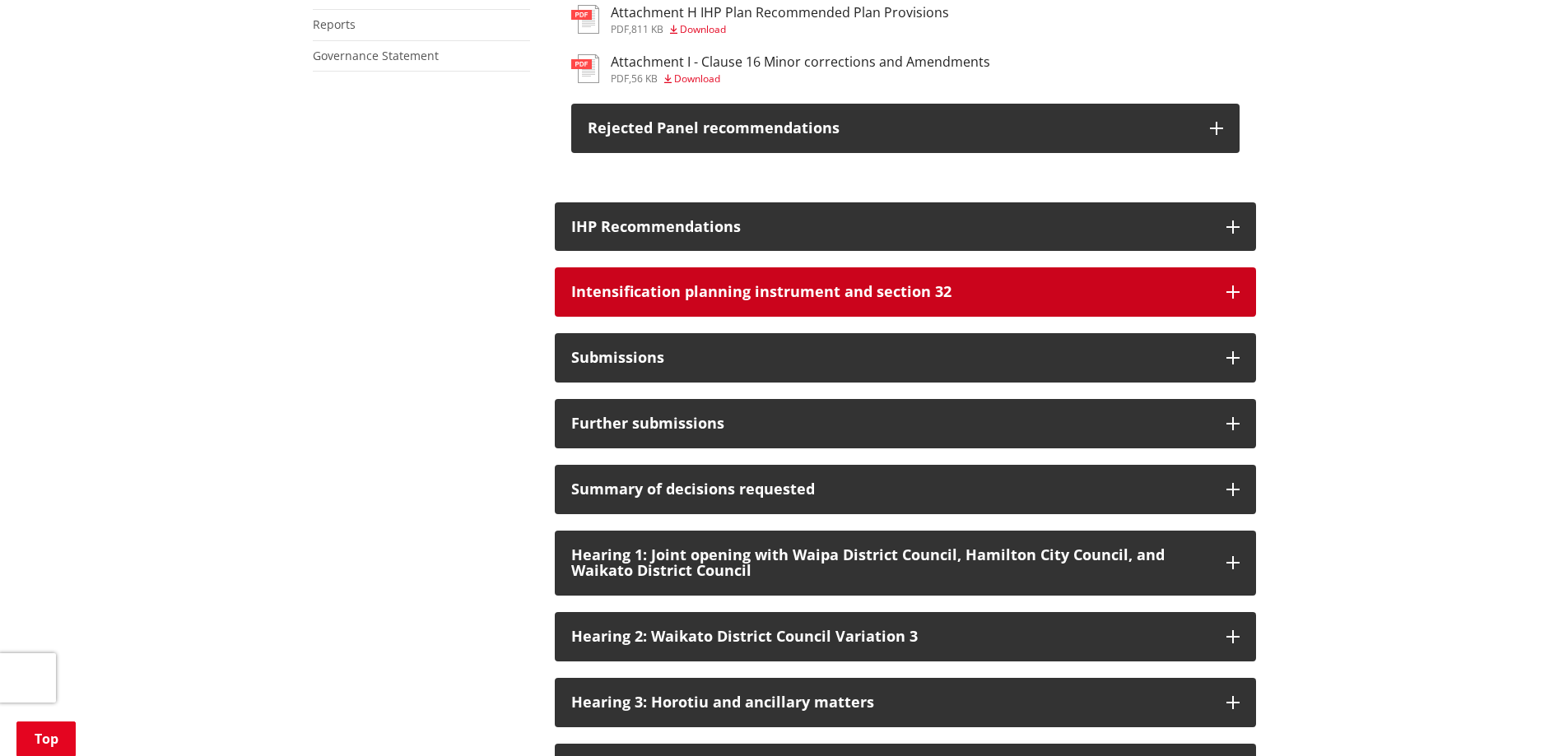
click at [1223, 309] on button "Intensification planning instrument and section 32" at bounding box center [906, 292] width 702 height 50
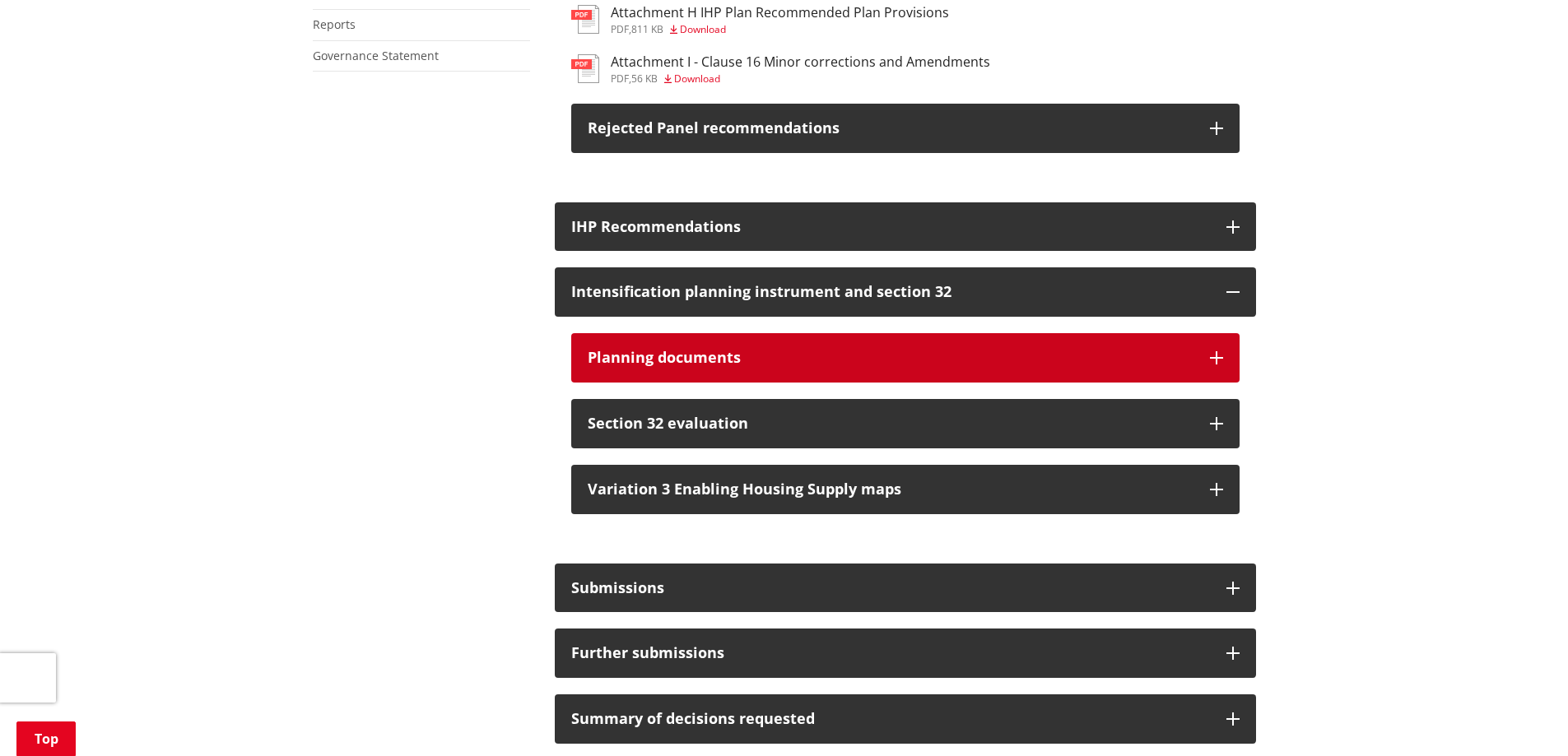
click at [1221, 365] on icon "button" at bounding box center [1217, 358] width 13 height 13
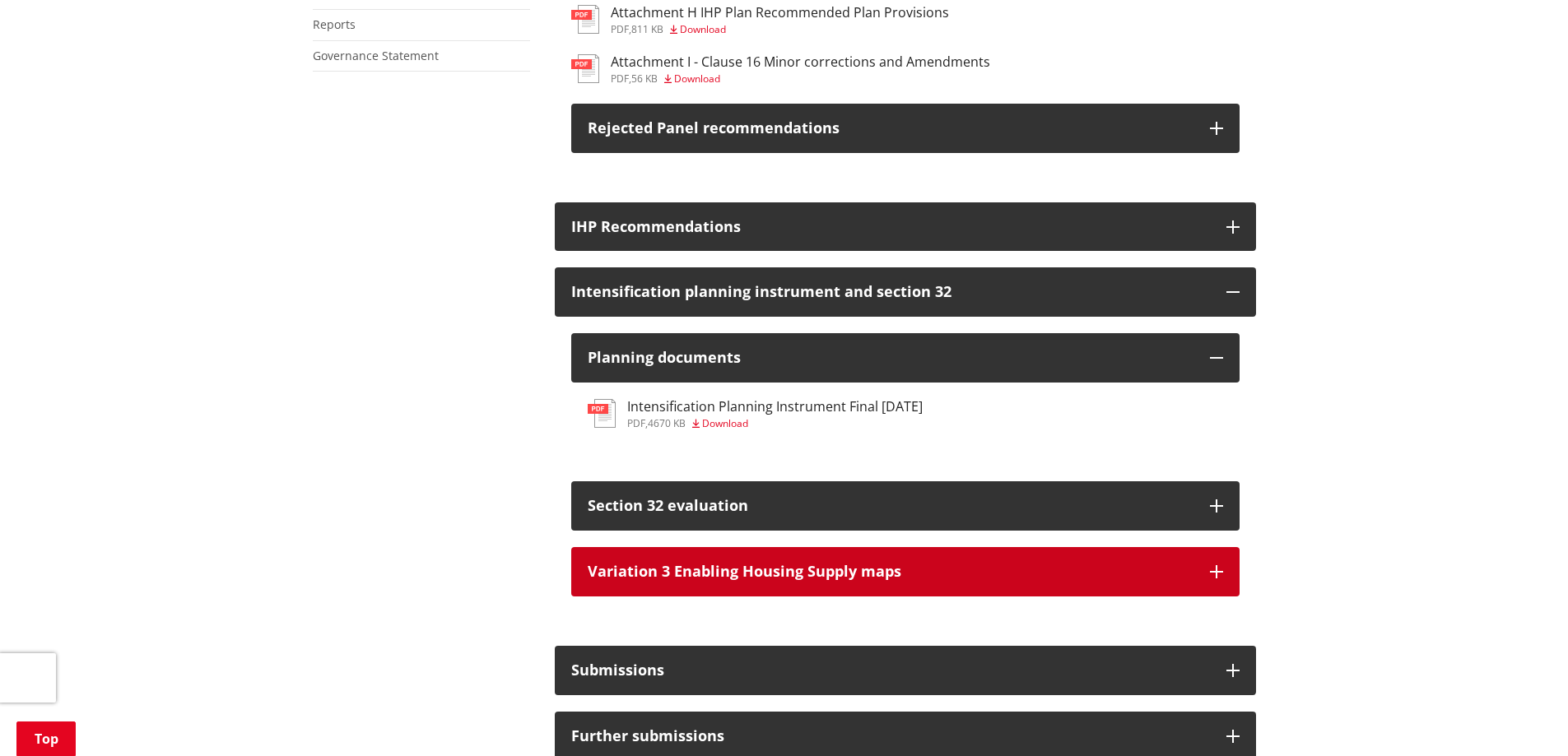
click at [1198, 596] on button "Variation 3 Enabling Housing Supply maps" at bounding box center [906, 572] width 668 height 50
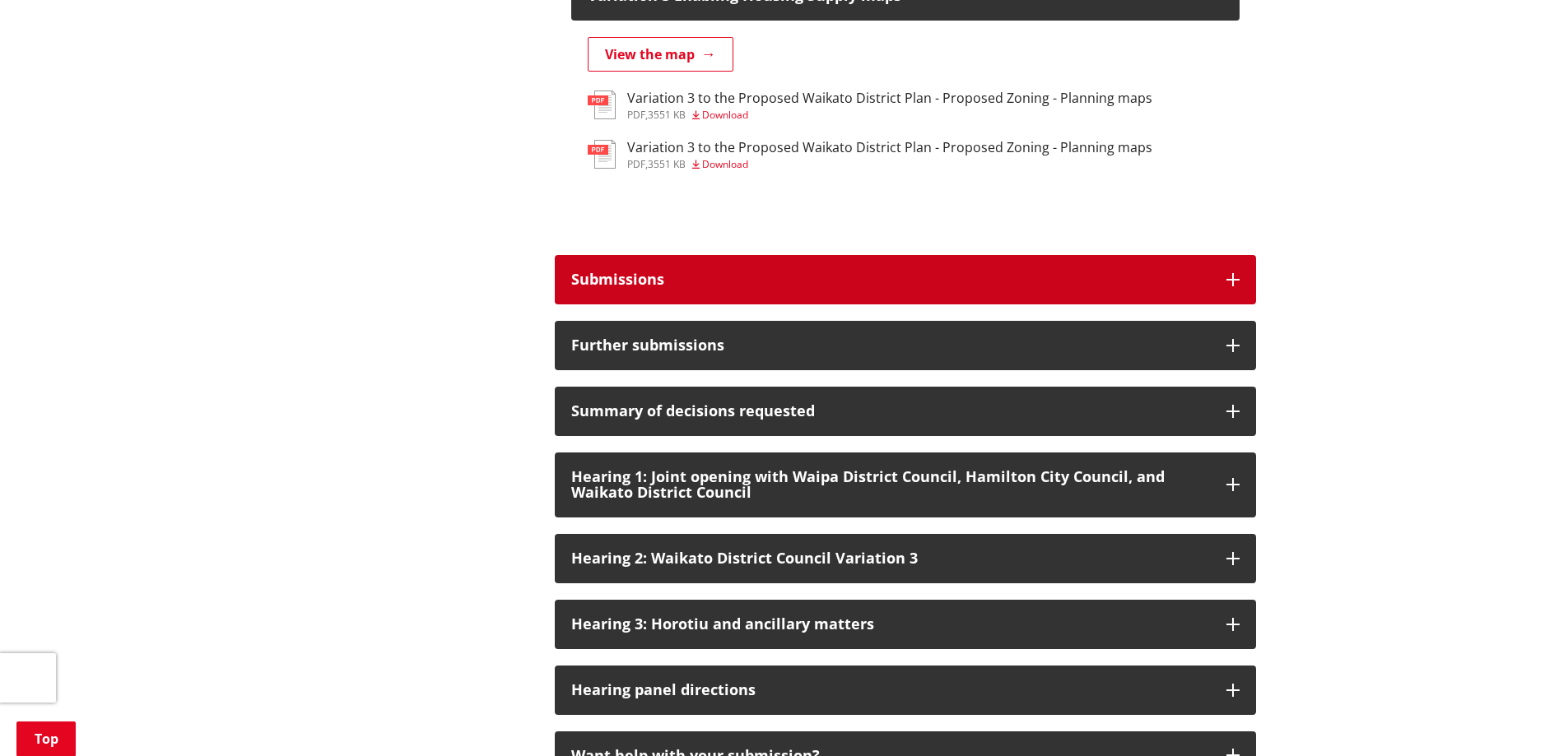
scroll to position [1811, 0]
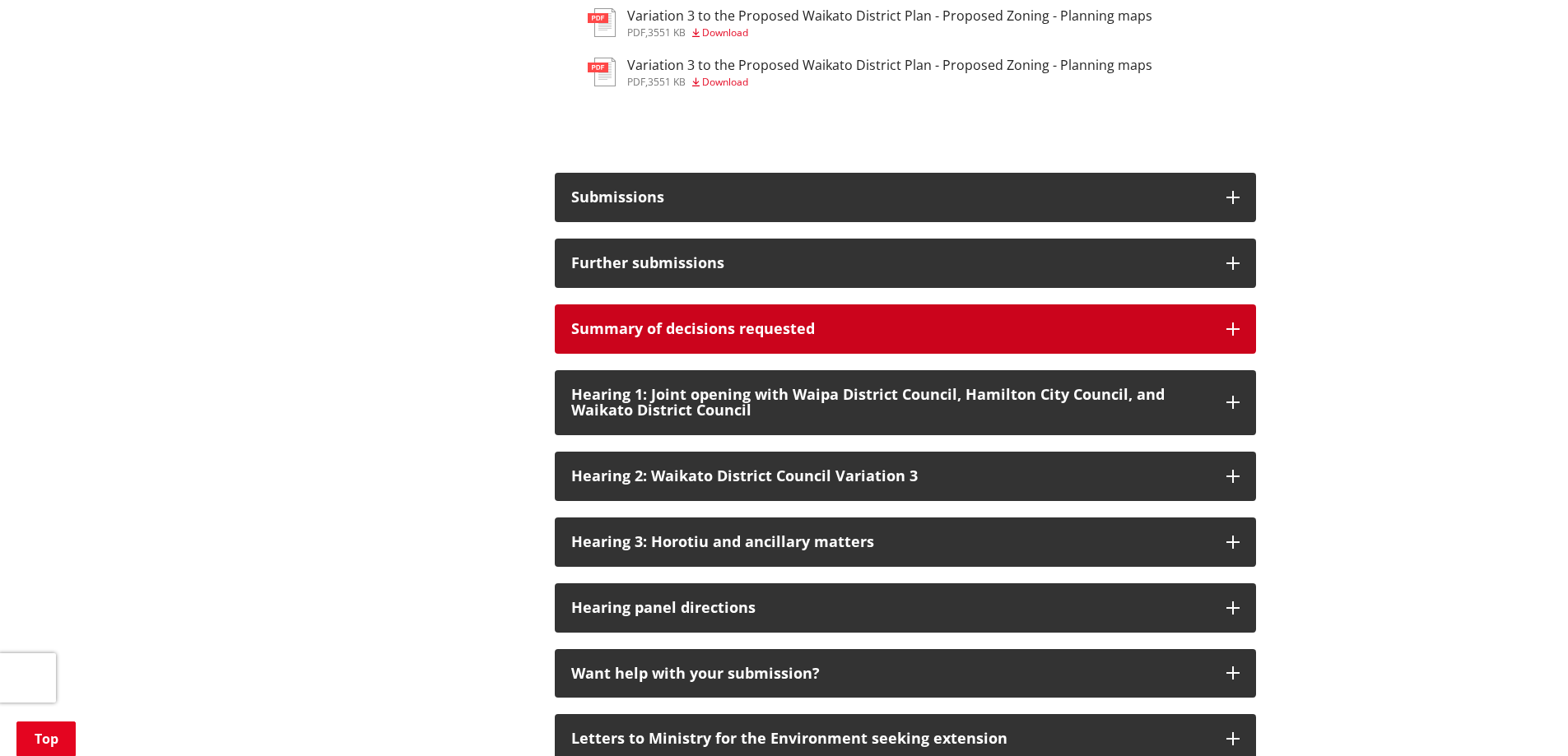
click at [1221, 335] on button "Summary of decisions requested" at bounding box center [906, 329] width 702 height 50
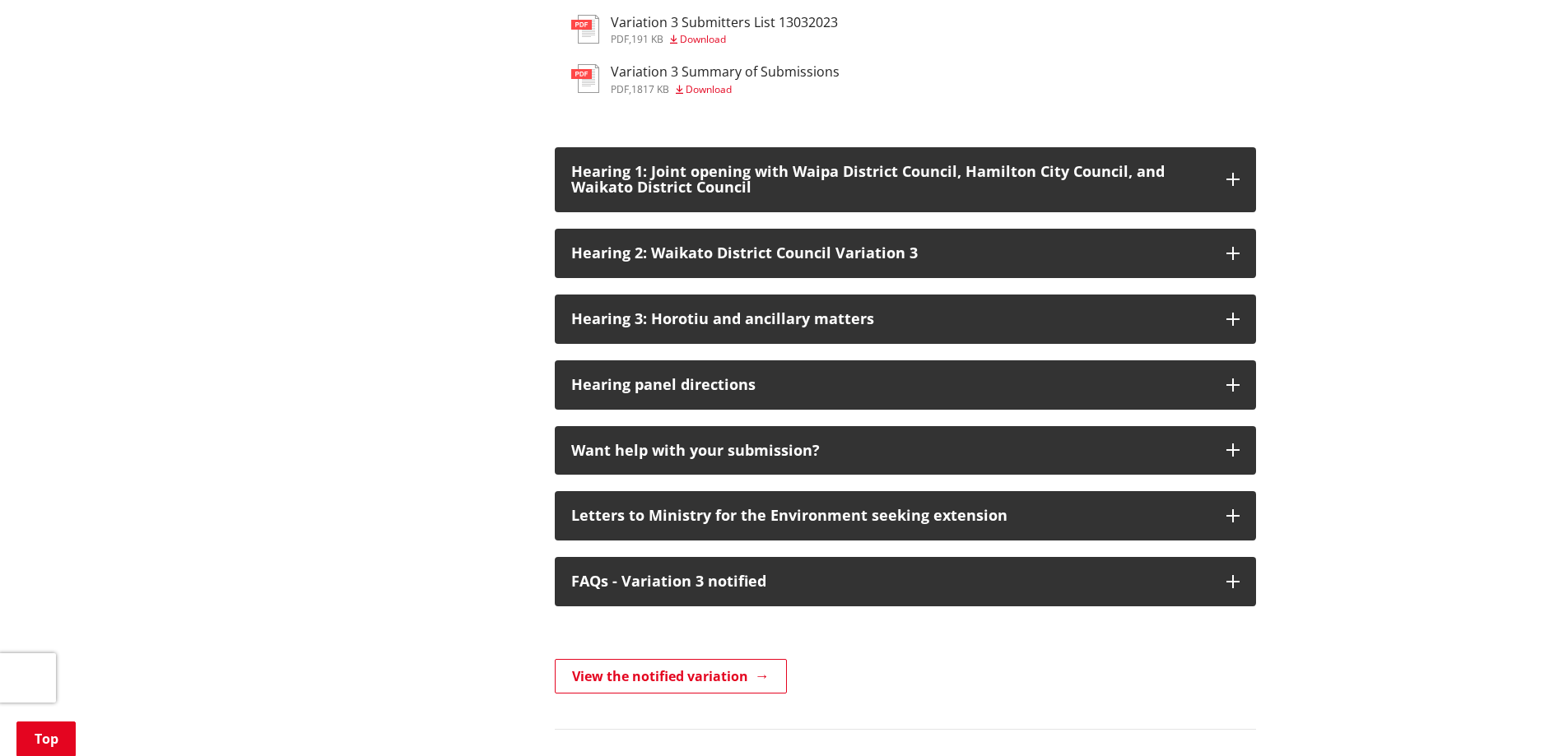
scroll to position [2469, 0]
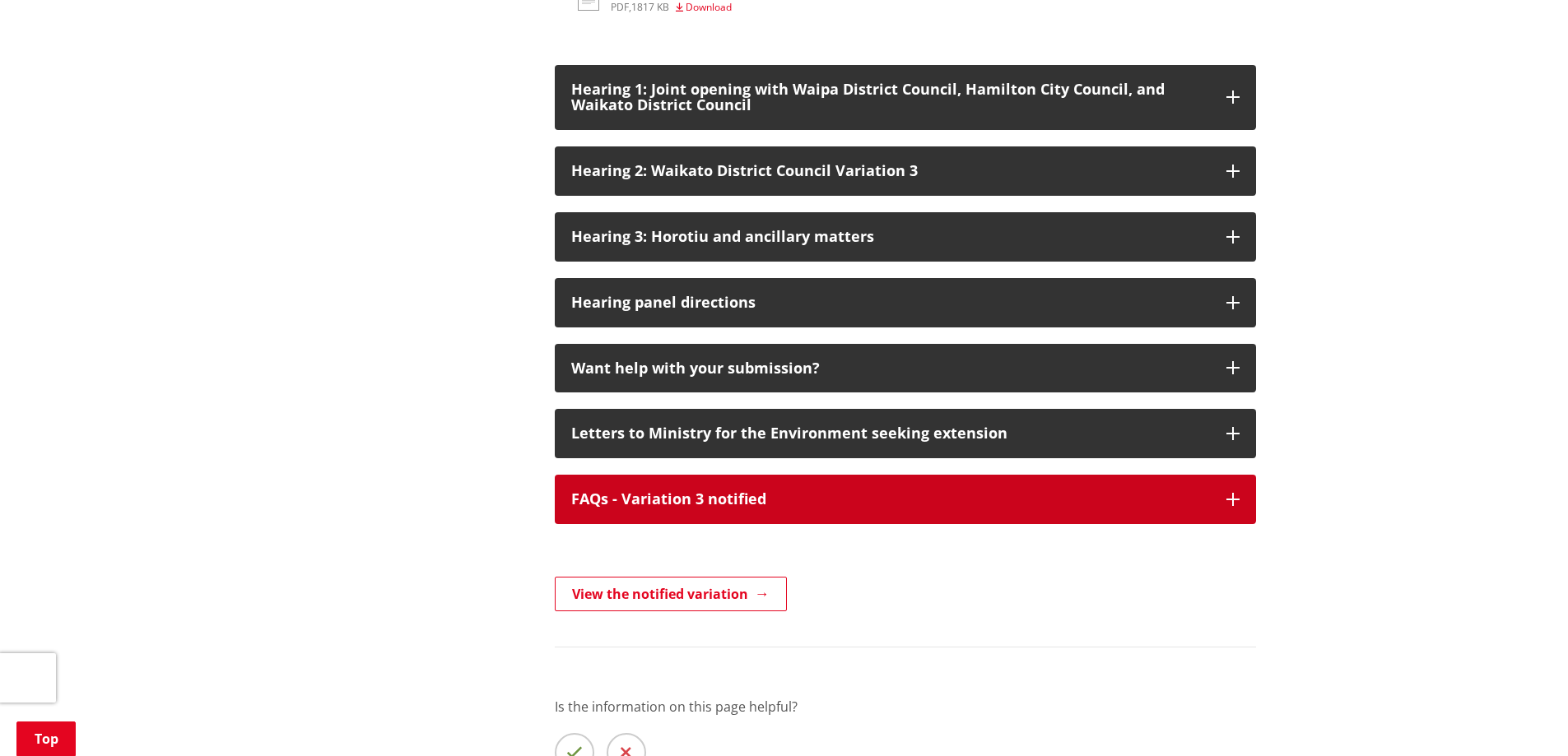
click at [1237, 523] on button "FAQs - Variation 3 notified" at bounding box center [906, 500] width 702 height 50
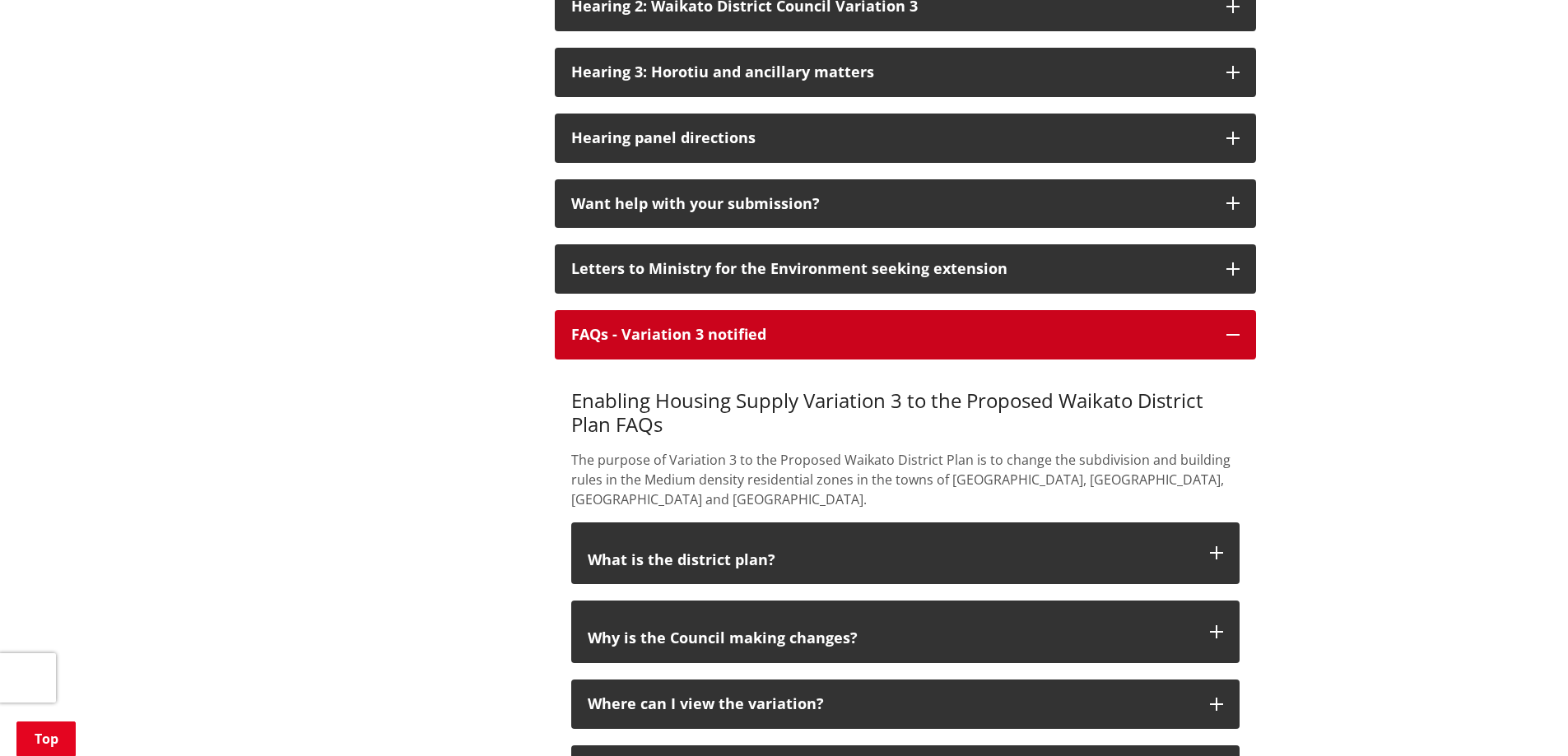
scroll to position [2716, 0]
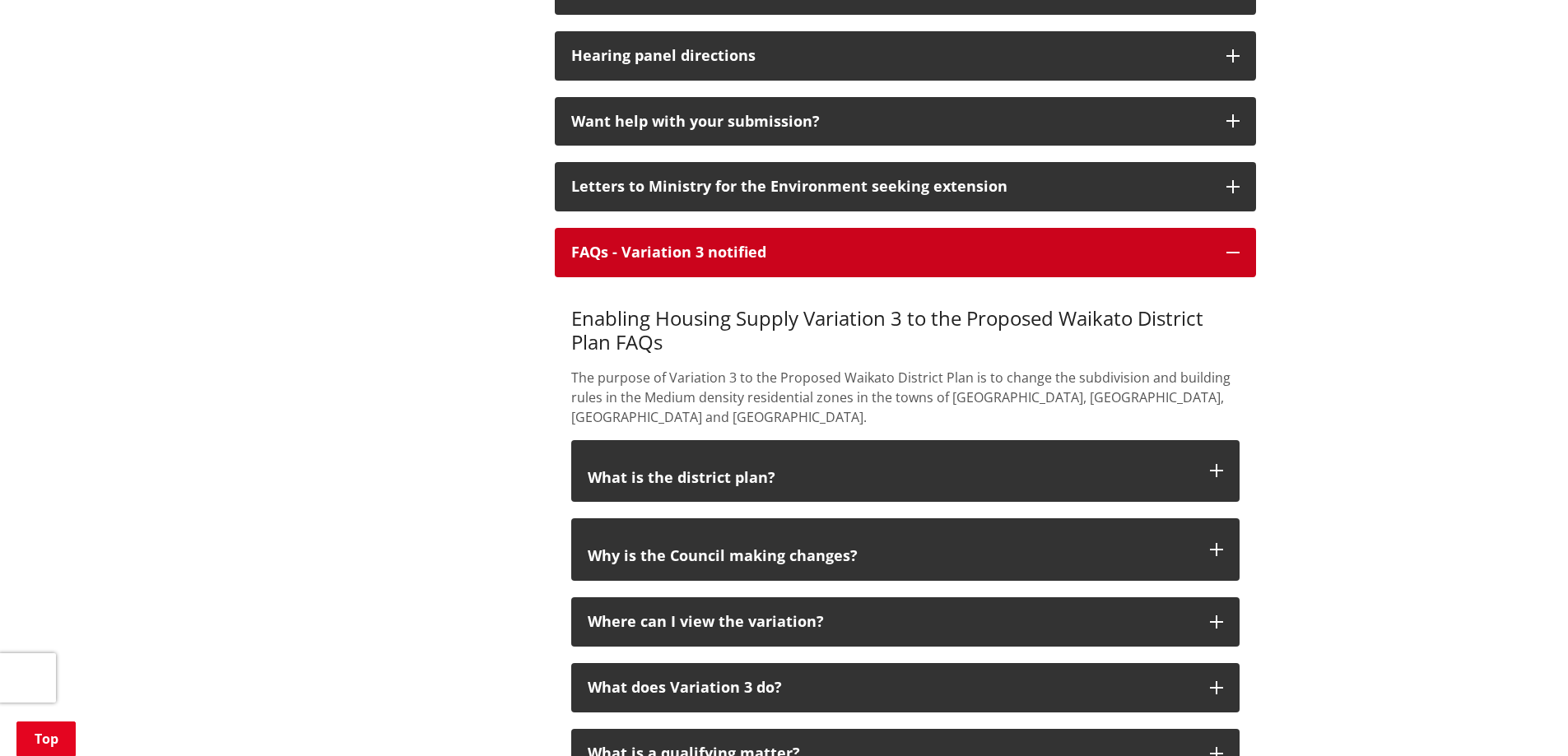
click at [1222, 273] on button "FAQs - Variation 3 notified" at bounding box center [906, 253] width 702 height 50
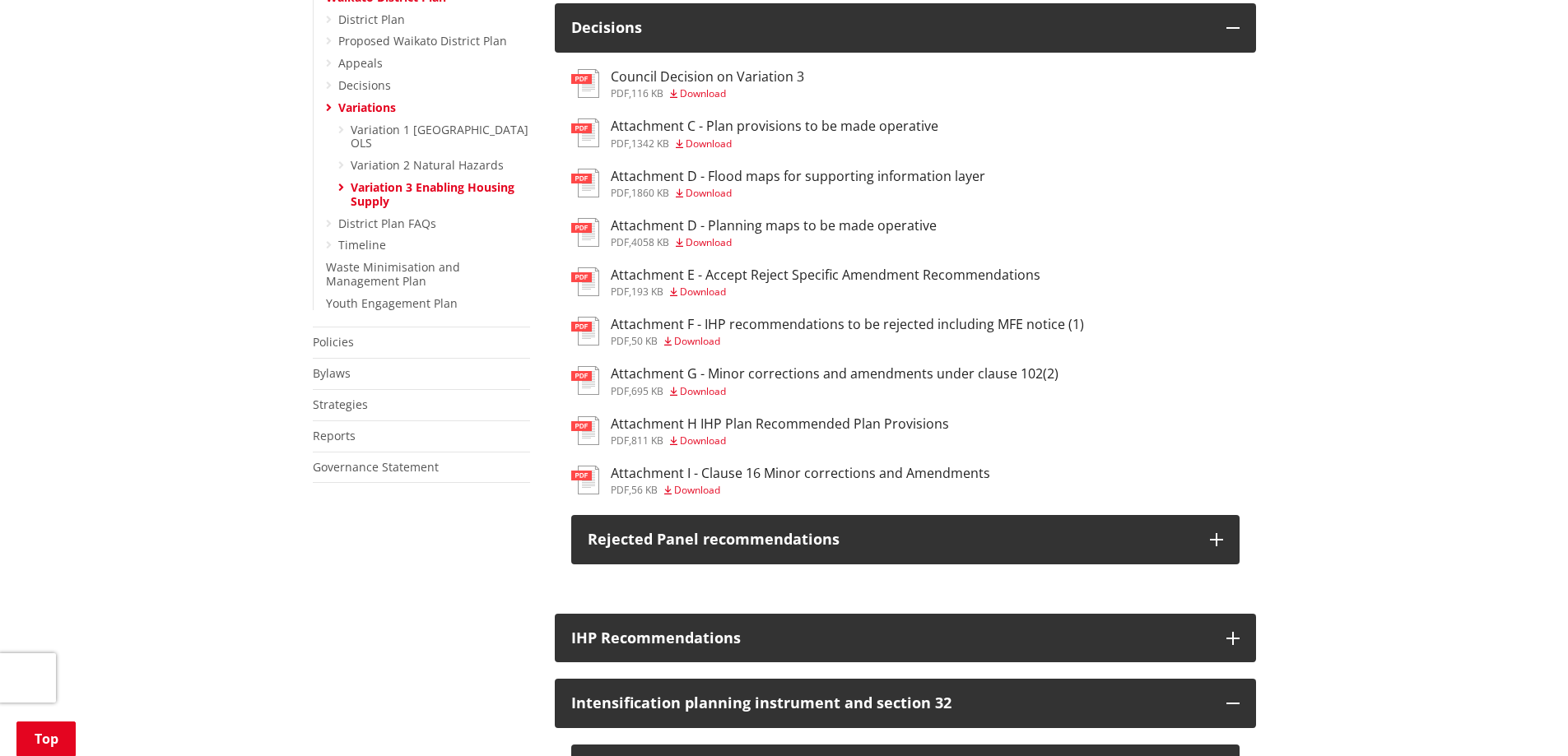
scroll to position [823, 0]
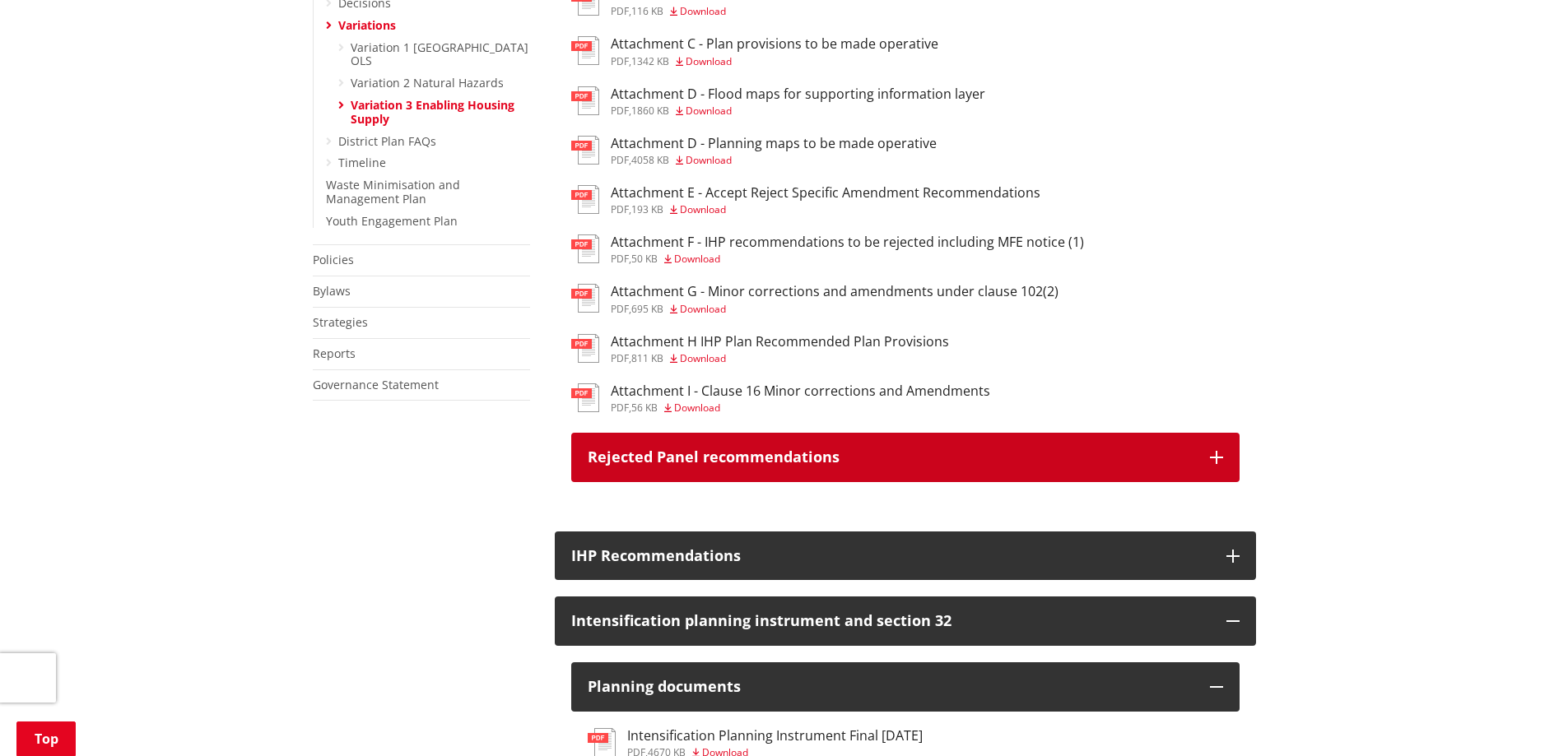
click at [1212, 464] on icon "button" at bounding box center [1217, 457] width 13 height 13
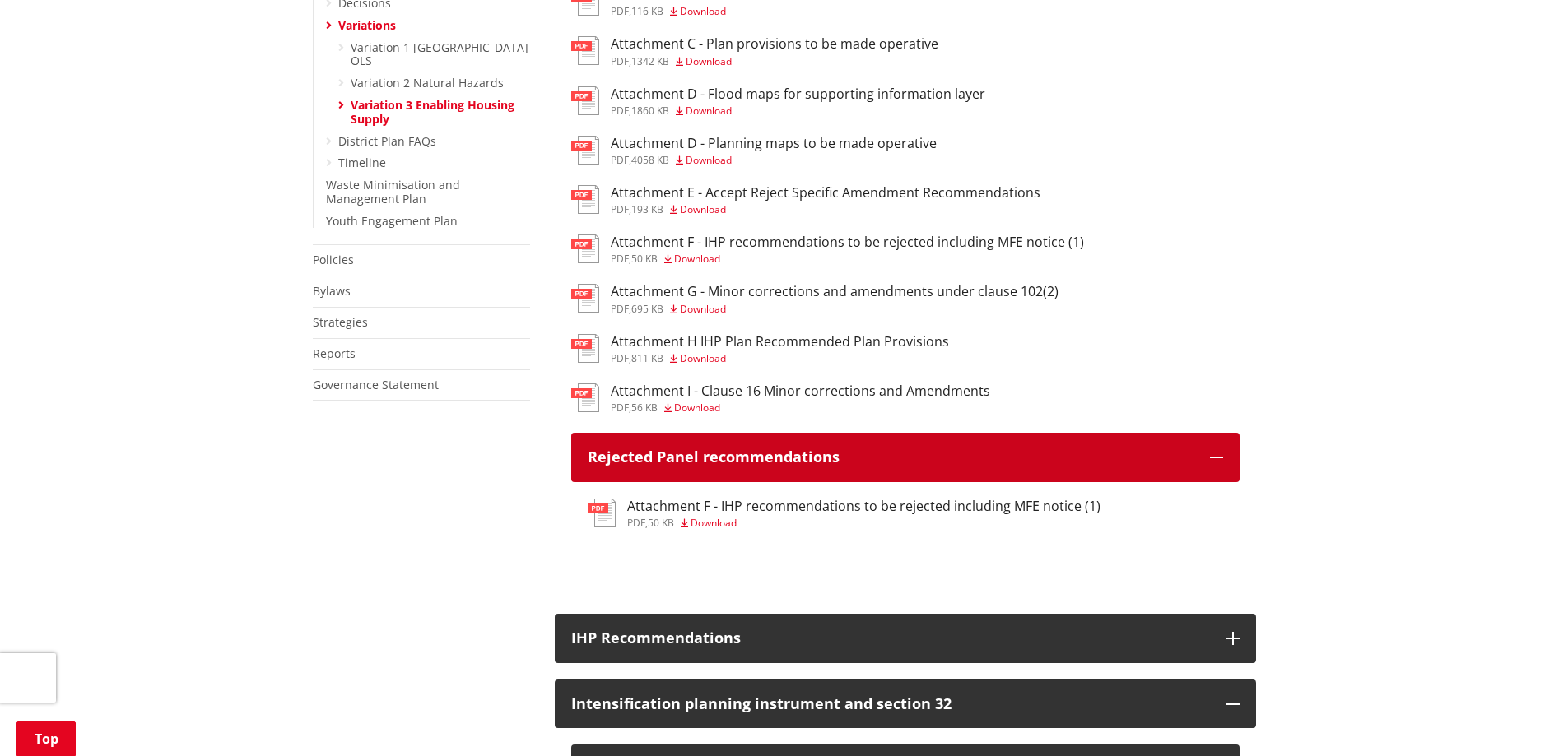
click at [1207, 476] on button "Rejected Panel recommendations" at bounding box center [906, 457] width 668 height 50
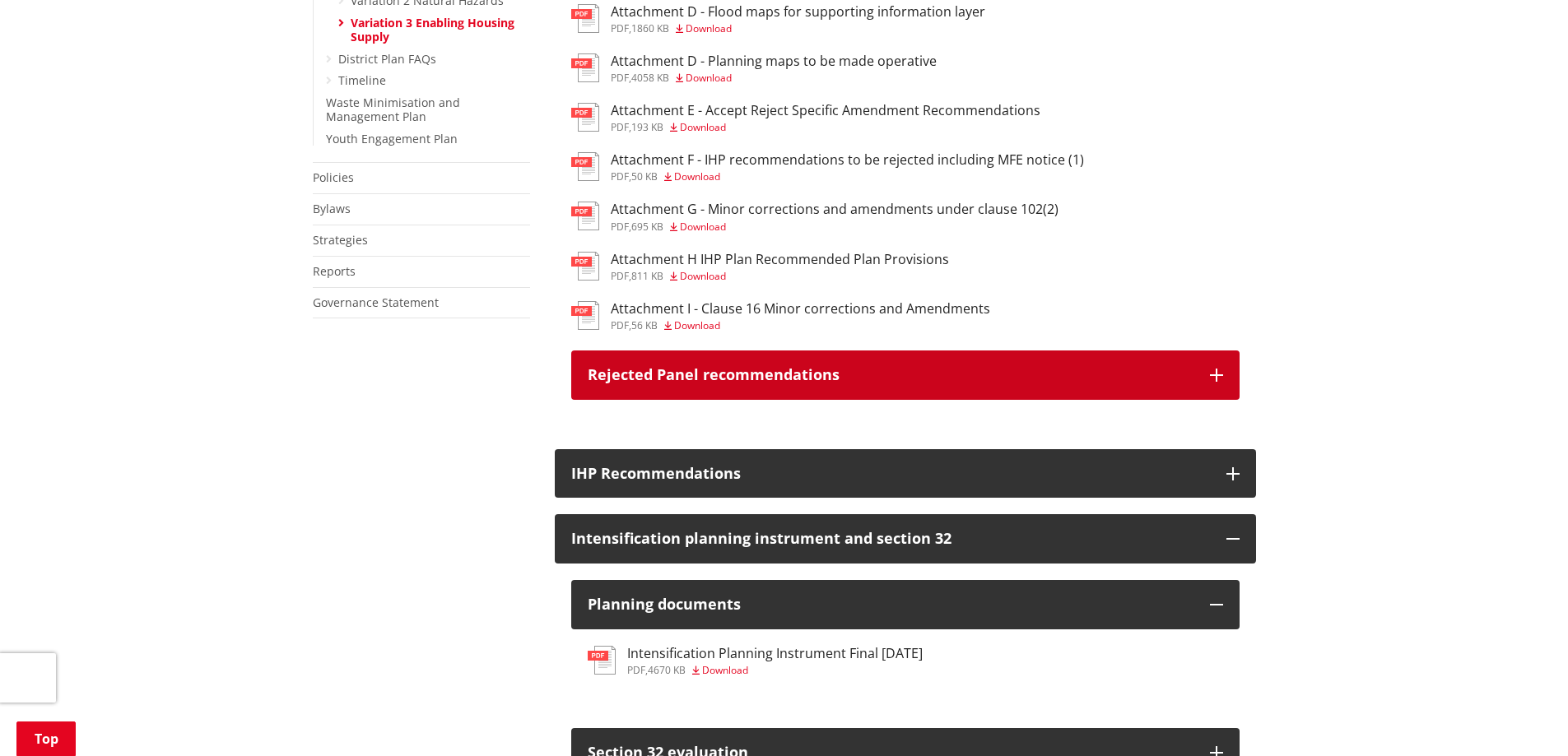
scroll to position [1152, 0]
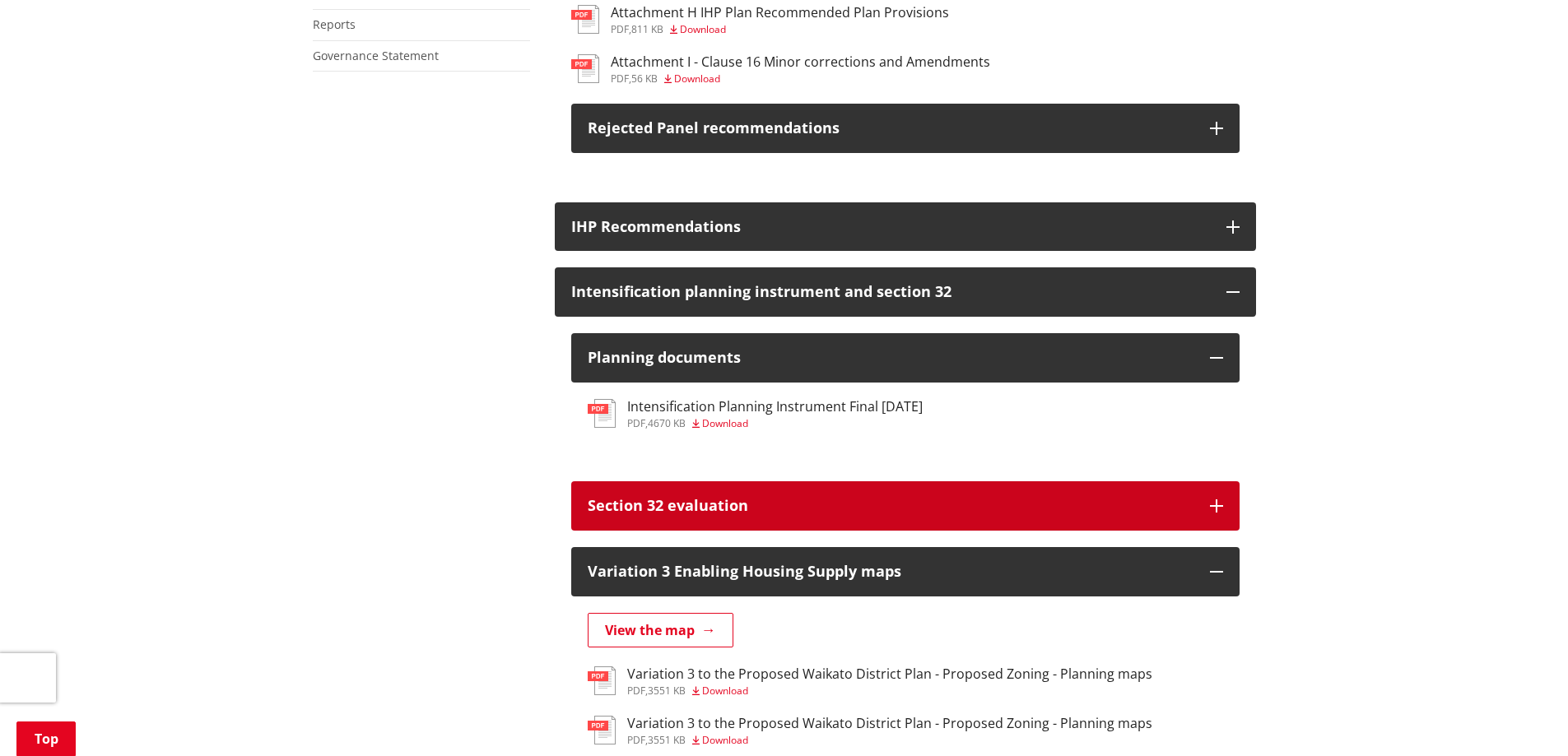
click at [1197, 524] on button "Section 32 evaluation" at bounding box center [906, 506] width 668 height 50
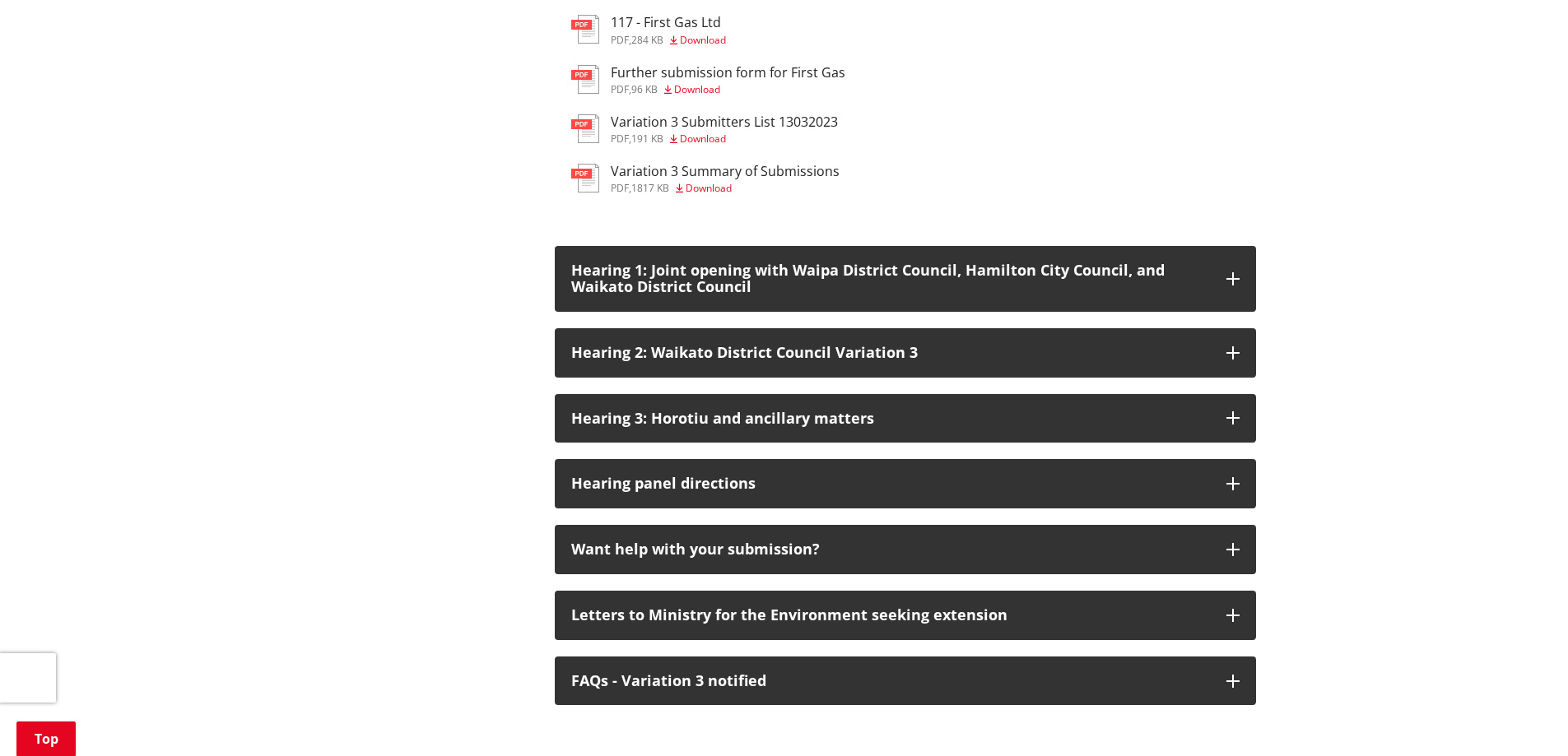
scroll to position [2634, 0]
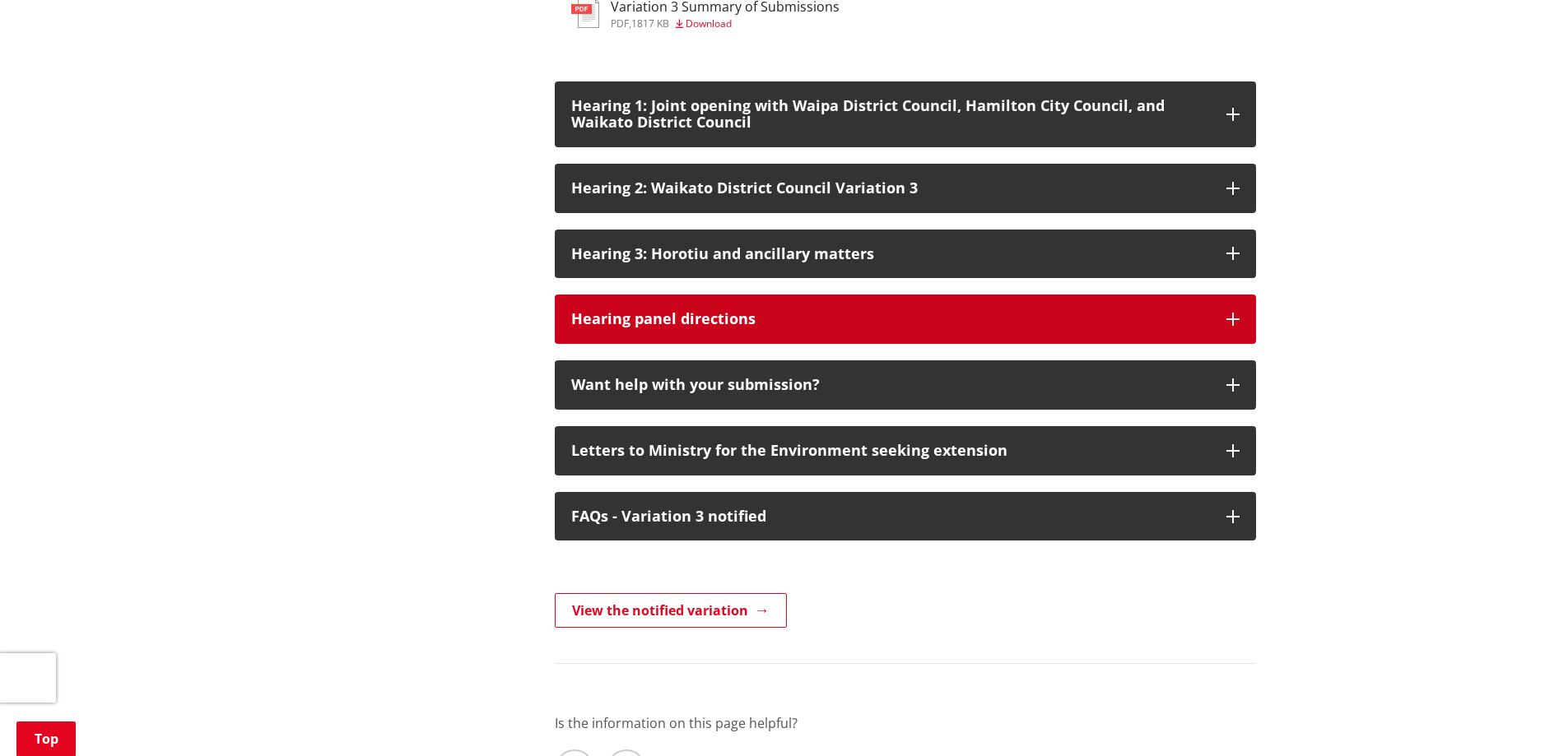
click at [1232, 326] on icon "button" at bounding box center [1233, 320] width 13 height 13
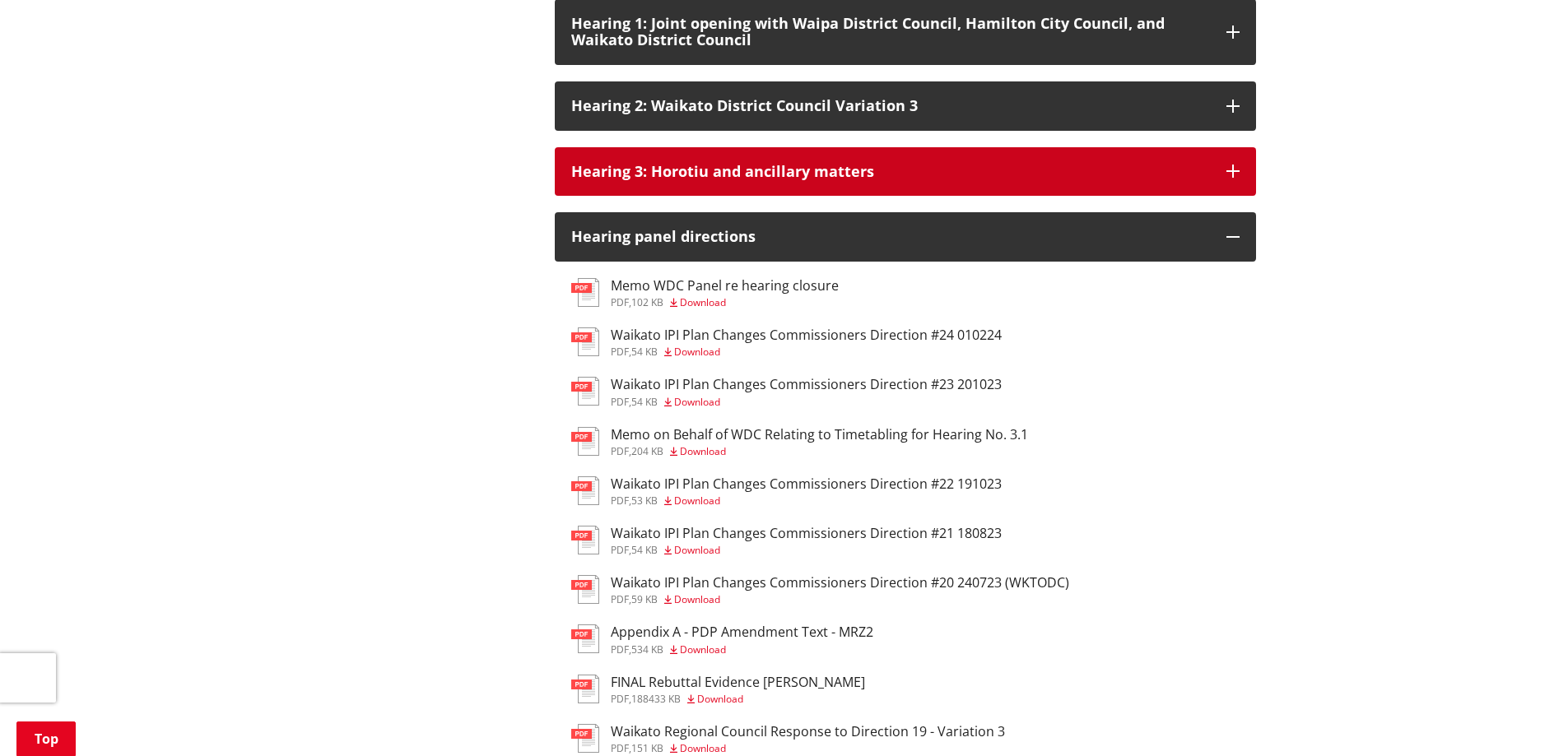
scroll to position [2551, 0]
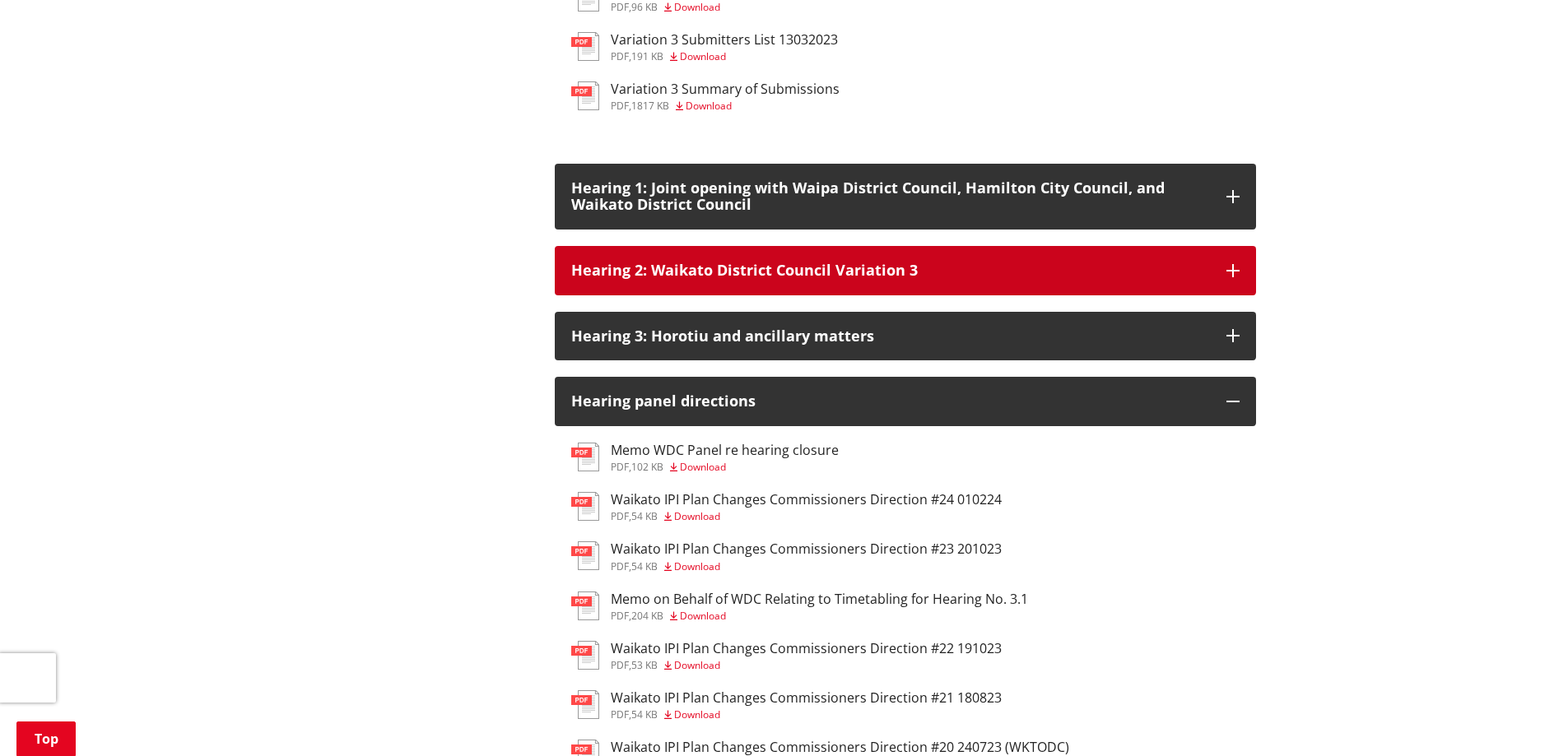
click at [1217, 296] on button "Hearing 2: Waikato District Council Variation 3" at bounding box center [906, 271] width 702 height 50
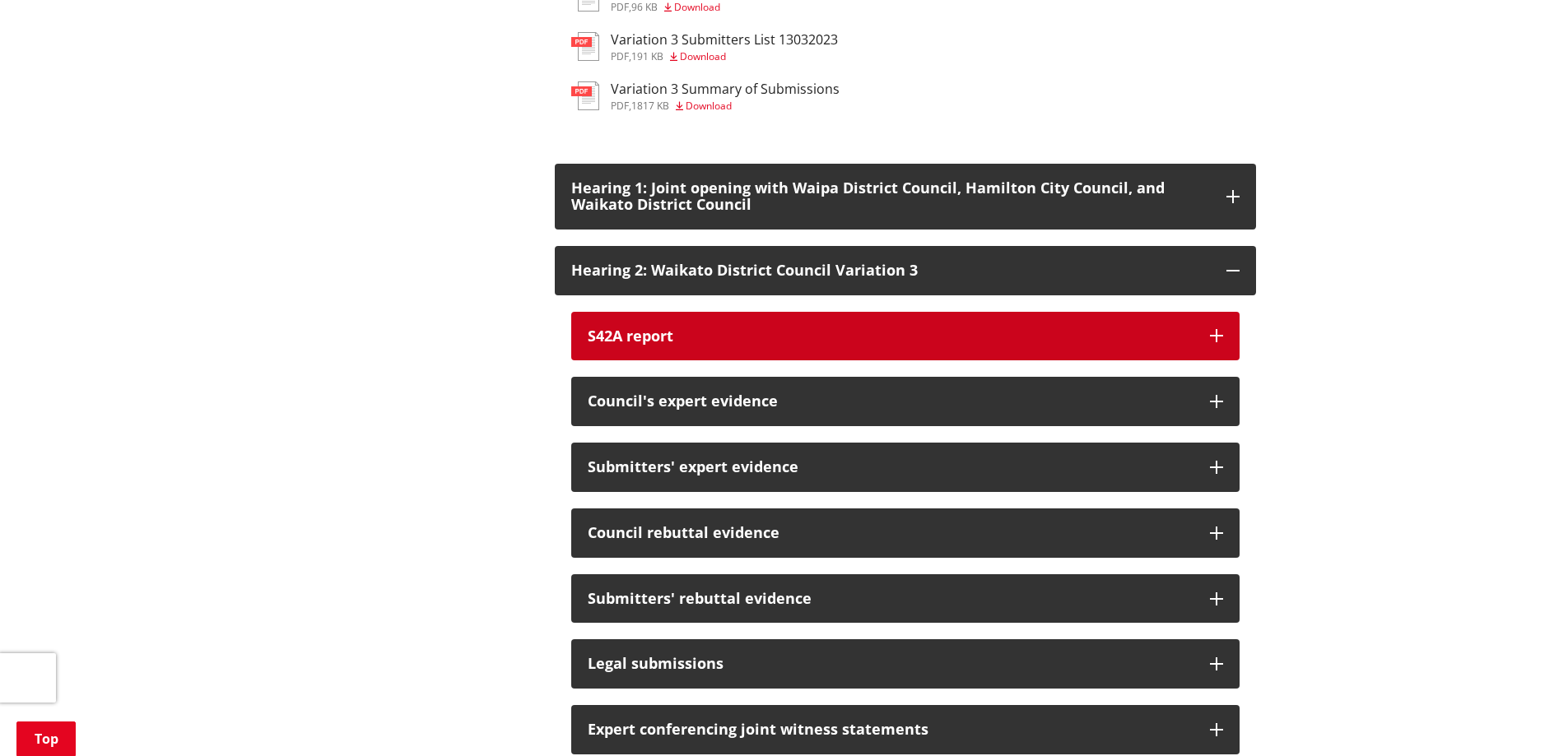
click at [1154, 345] on div "S42A report" at bounding box center [890, 336] width 606 height 16
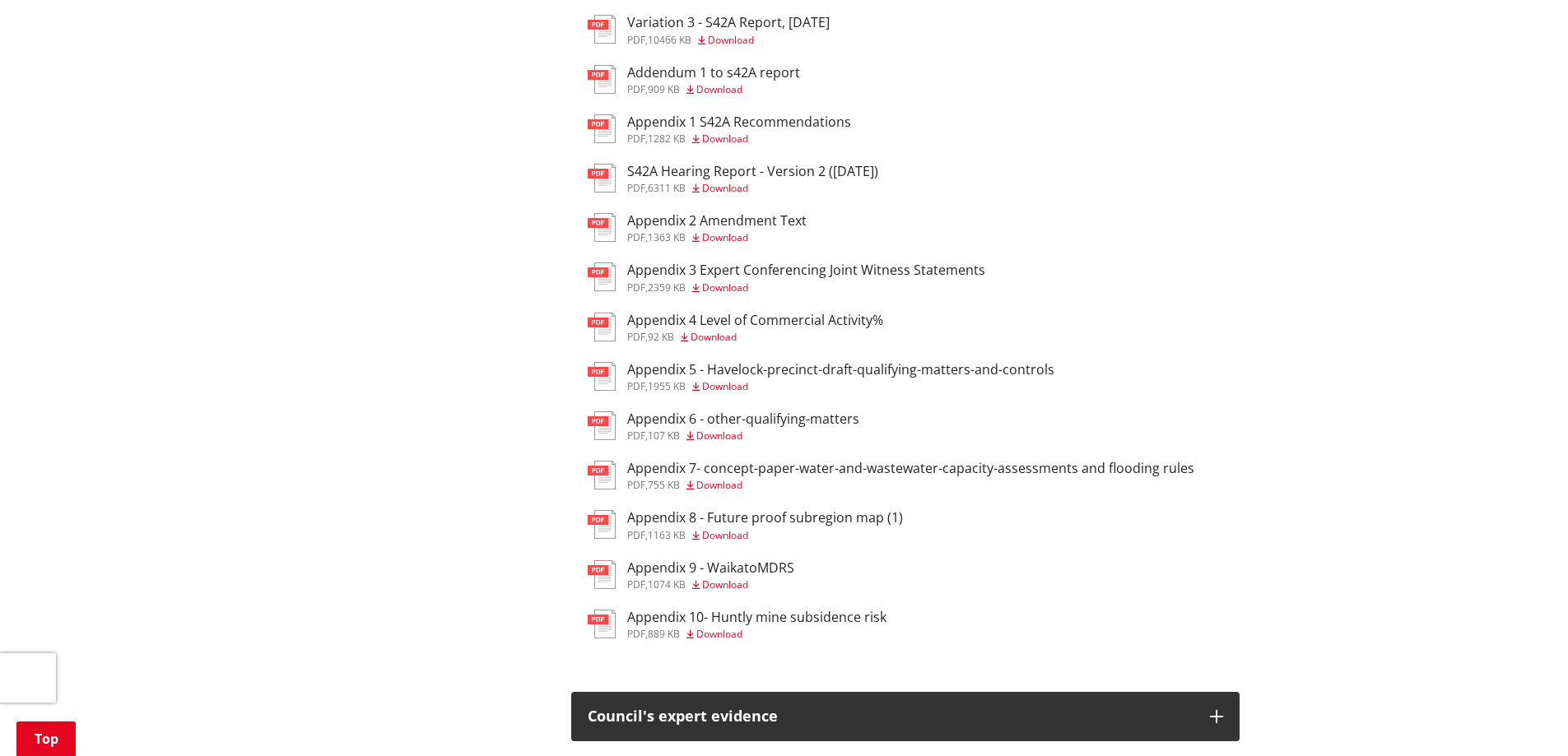
scroll to position [2879, 0]
